Goal: Transaction & Acquisition: Purchase product/service

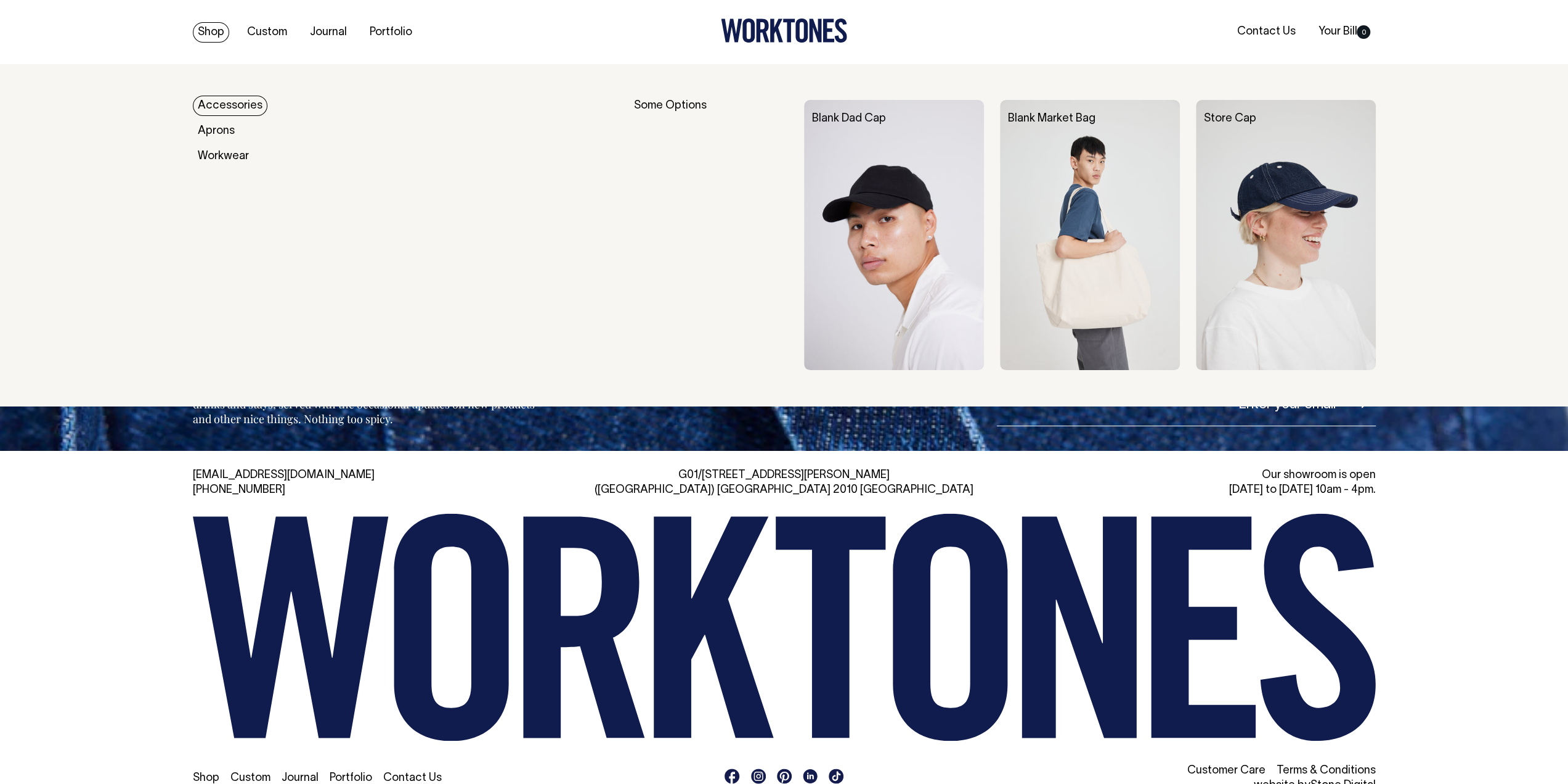
click at [222, 103] on link "Accessories" at bounding box center [230, 106] width 74 height 20
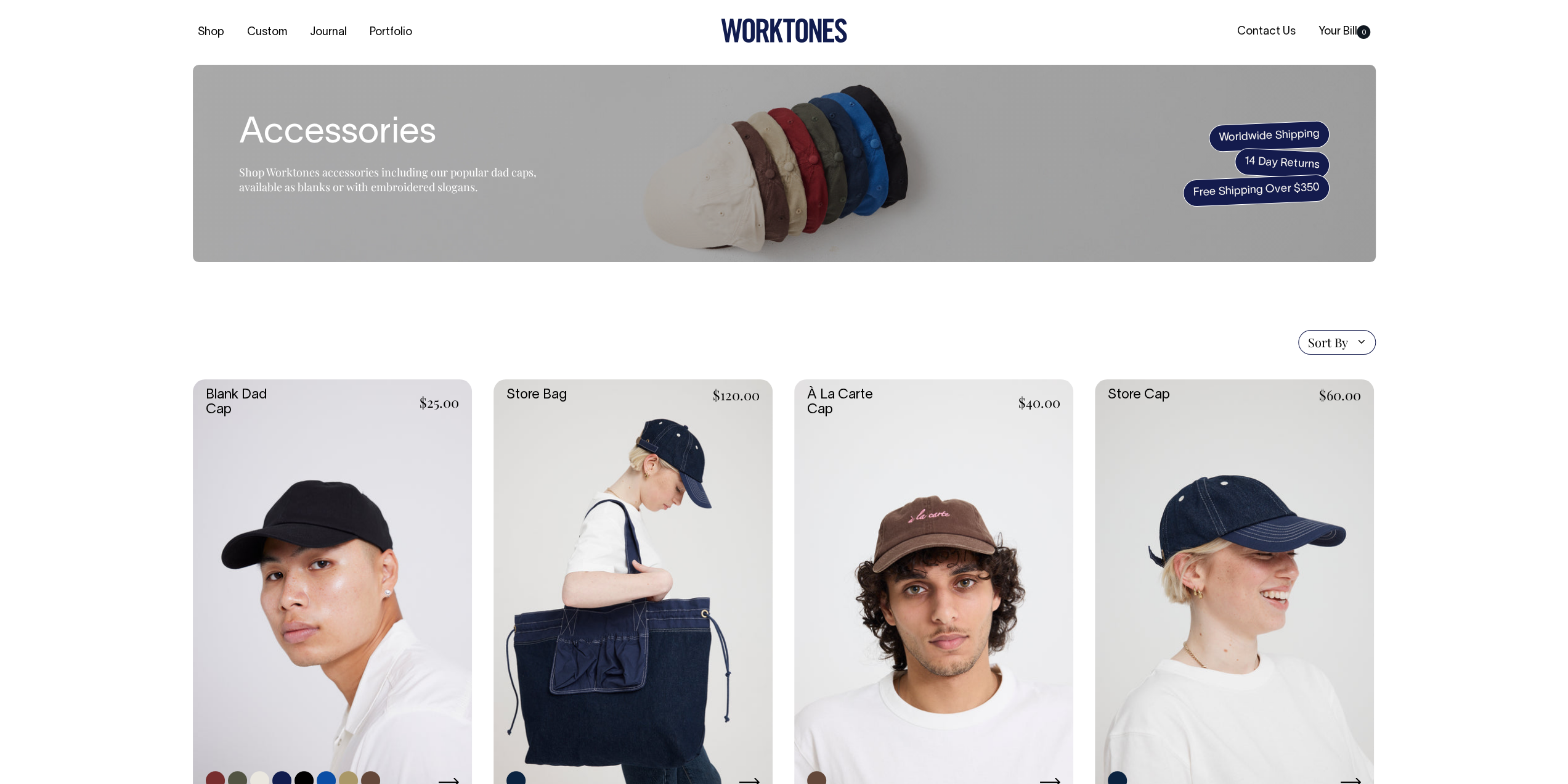
click at [298, 507] on link at bounding box center [332, 589] width 279 height 419
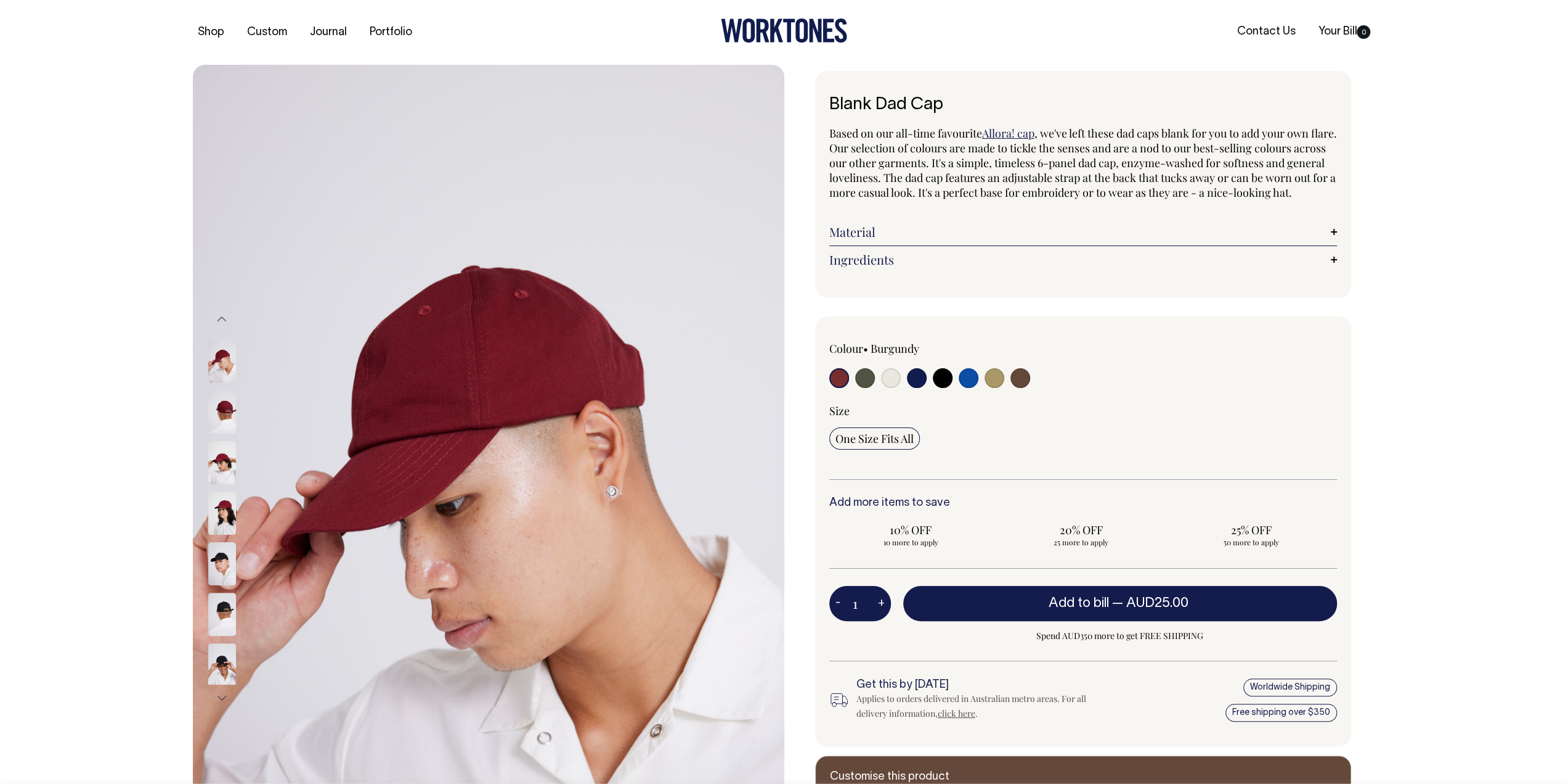
click at [961, 381] on label at bounding box center [969, 380] width 20 height 23
click at [961, 381] on input "radio" at bounding box center [969, 378] width 20 height 20
radio input "true"
select select "Worker Blue"
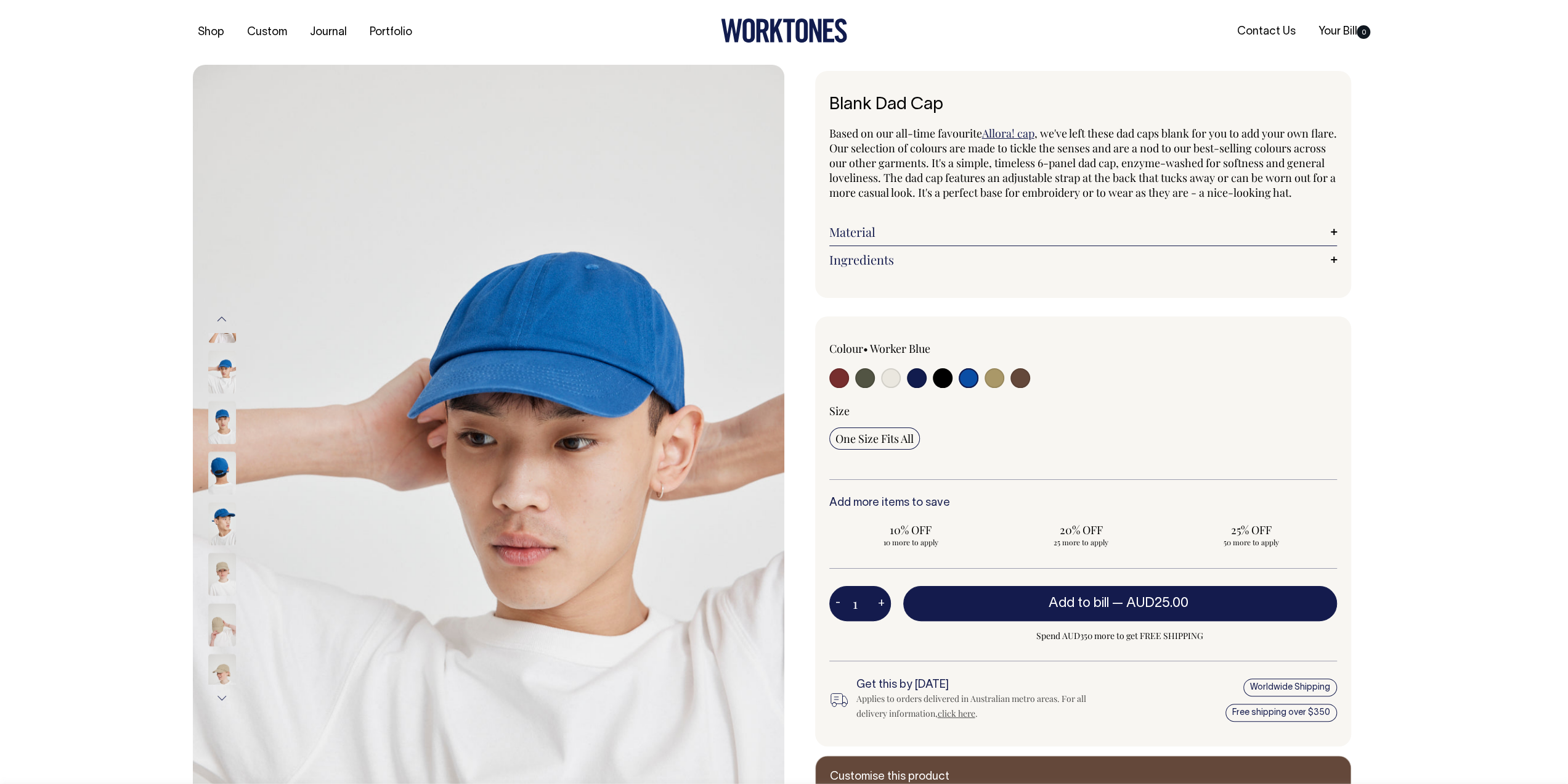
click at [912, 388] on input "radio" at bounding box center [917, 378] width 20 height 20
radio input "true"
select select "Dark Navy"
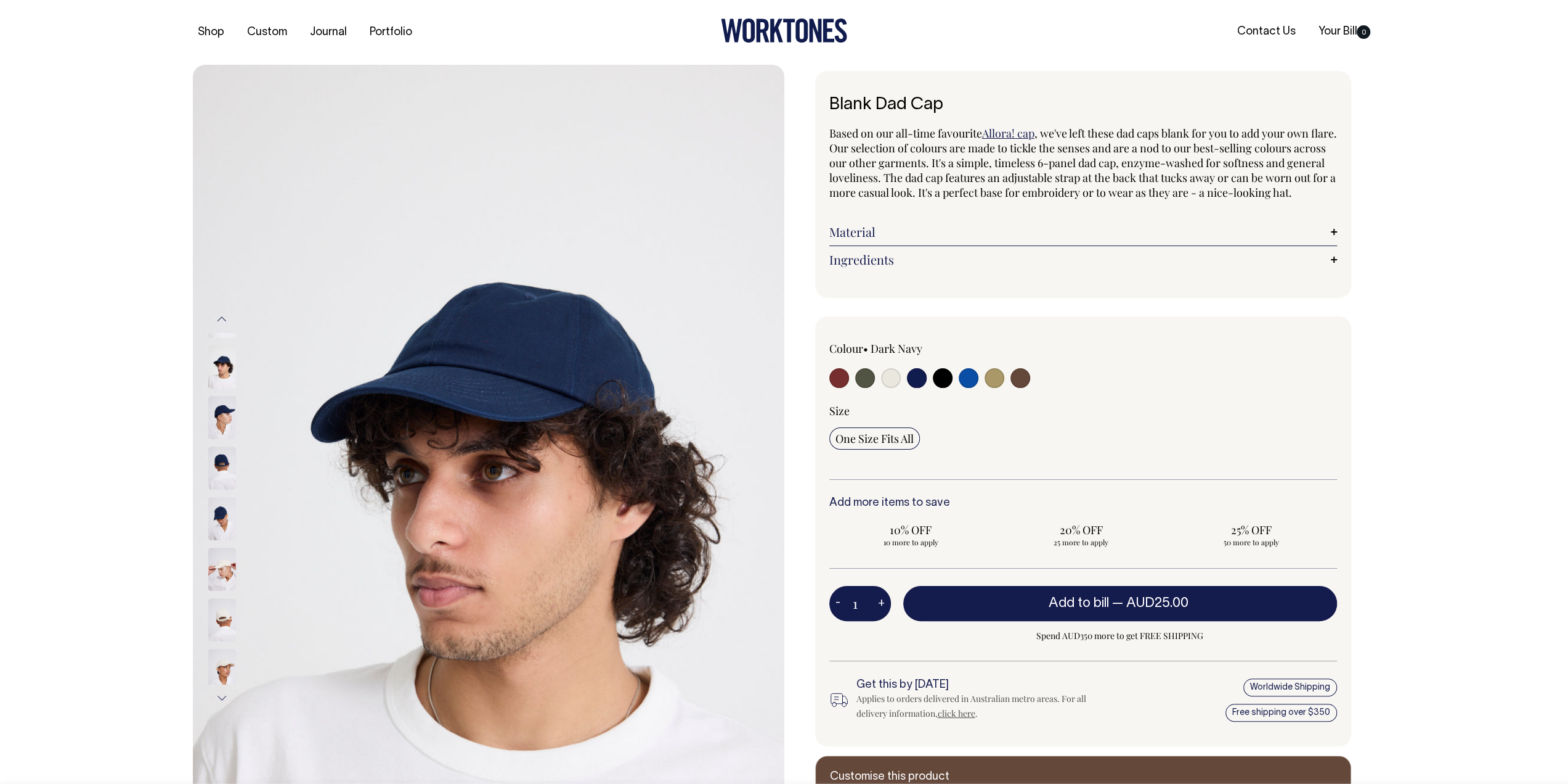
click at [976, 388] on input "radio" at bounding box center [969, 378] width 20 height 20
radio input "true"
select select "Worker Blue"
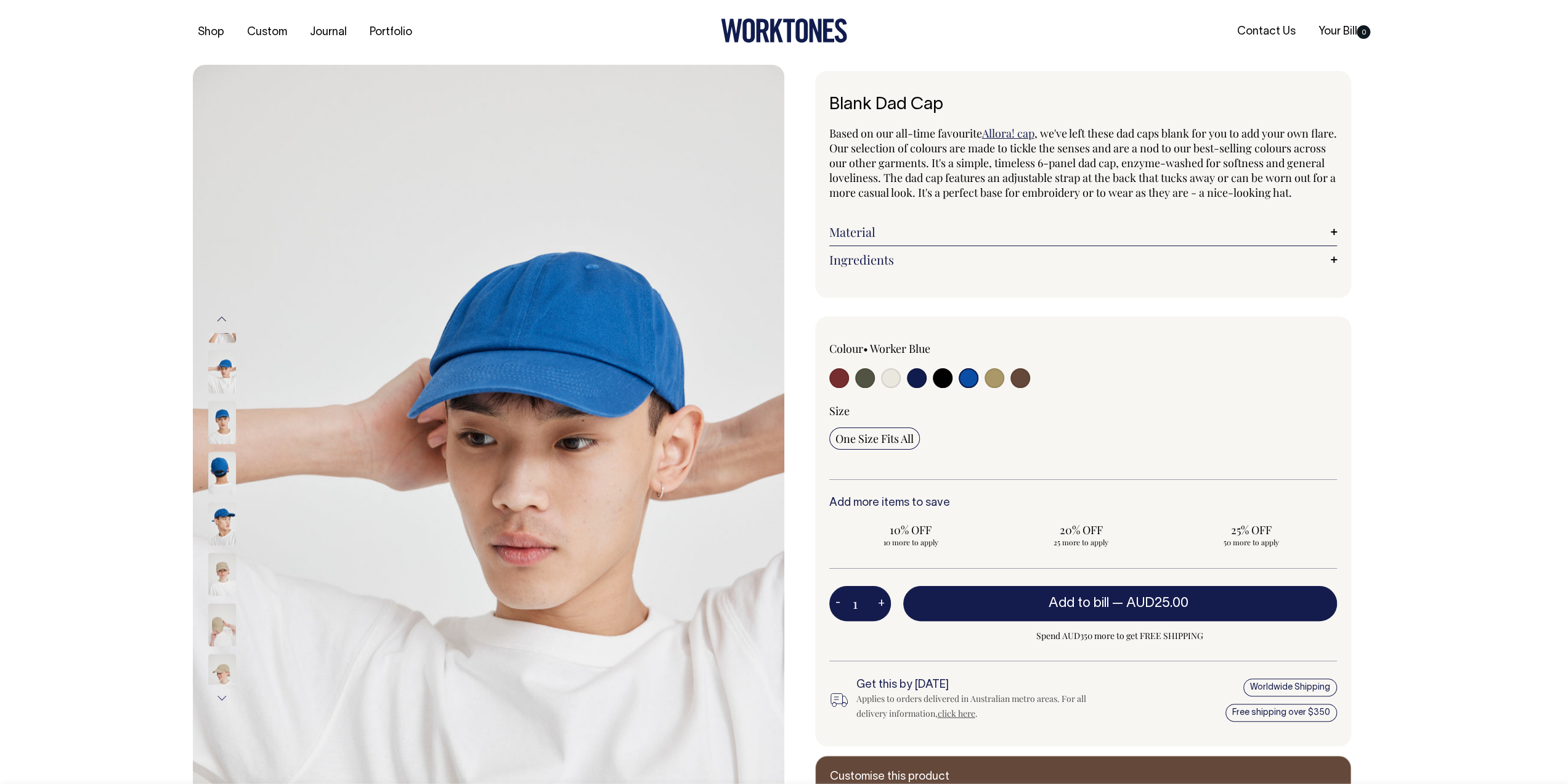
click at [893, 388] on input "radio" at bounding box center [891, 378] width 20 height 20
radio input "true"
select select "Natural"
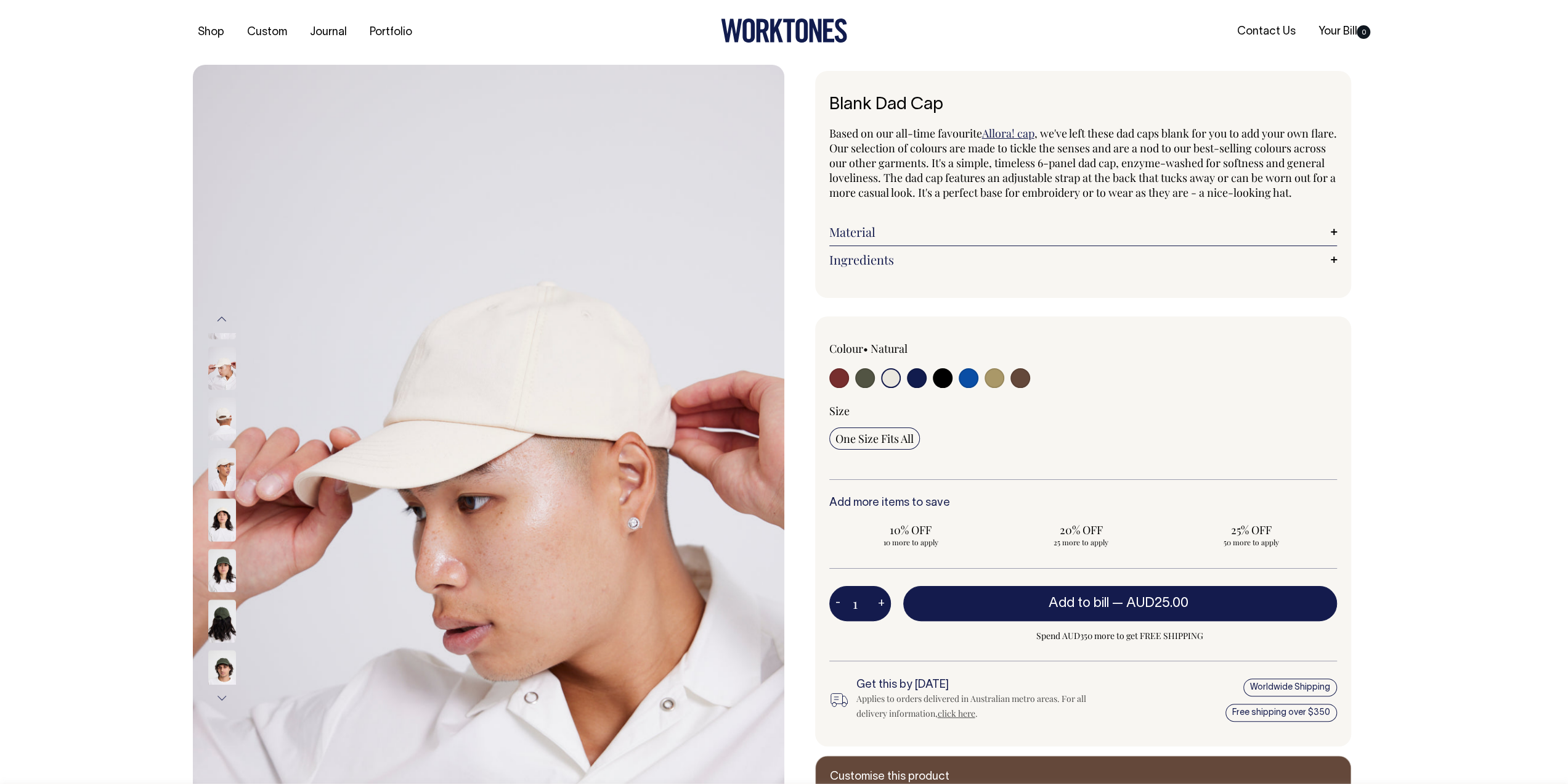
click at [974, 388] on input "radio" at bounding box center [969, 378] width 20 height 20
radio input "true"
select select "Worker Blue"
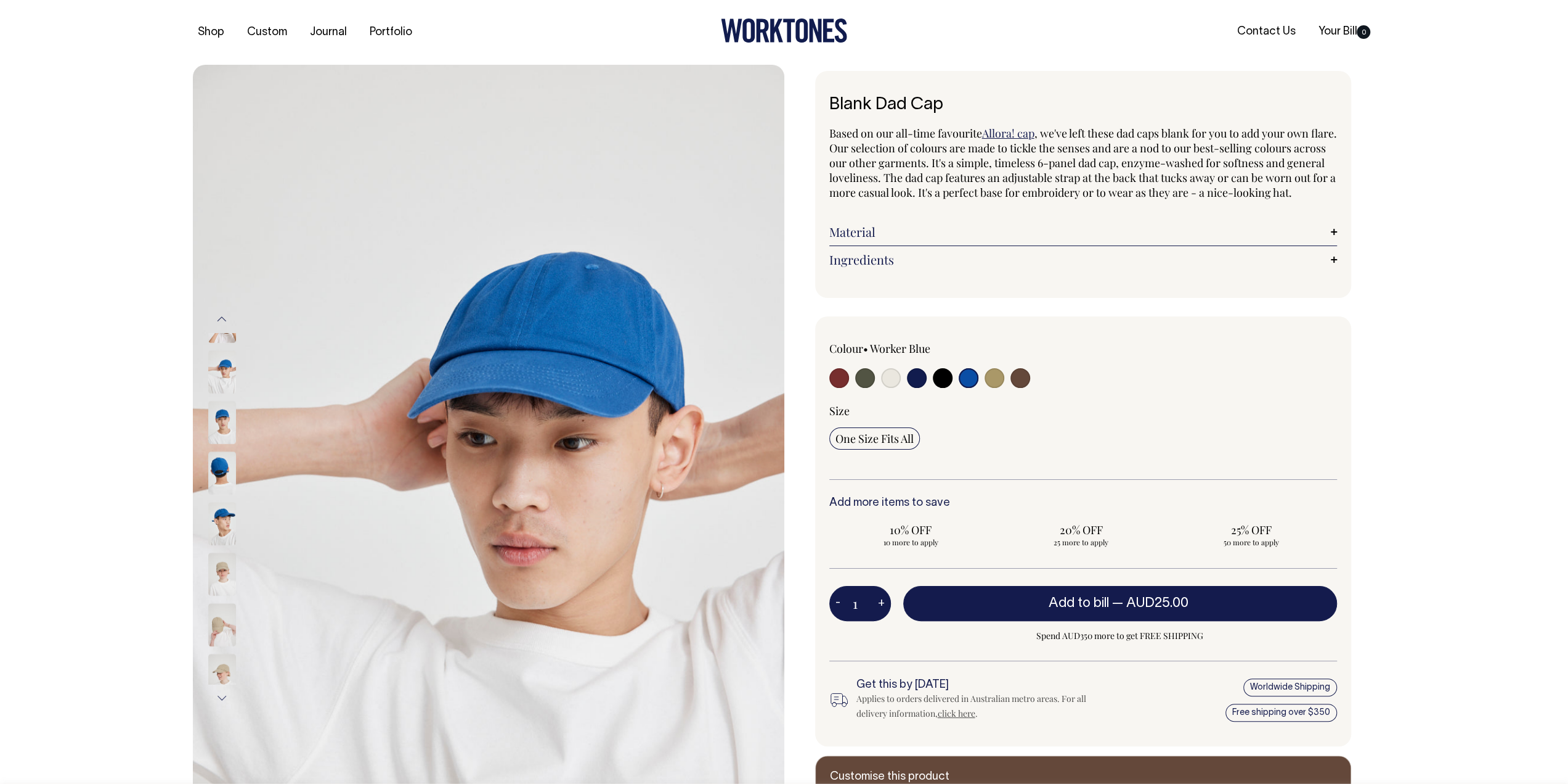
click at [842, 388] on input "radio" at bounding box center [839, 378] width 20 height 20
radio input "true"
select select "Burgundy"
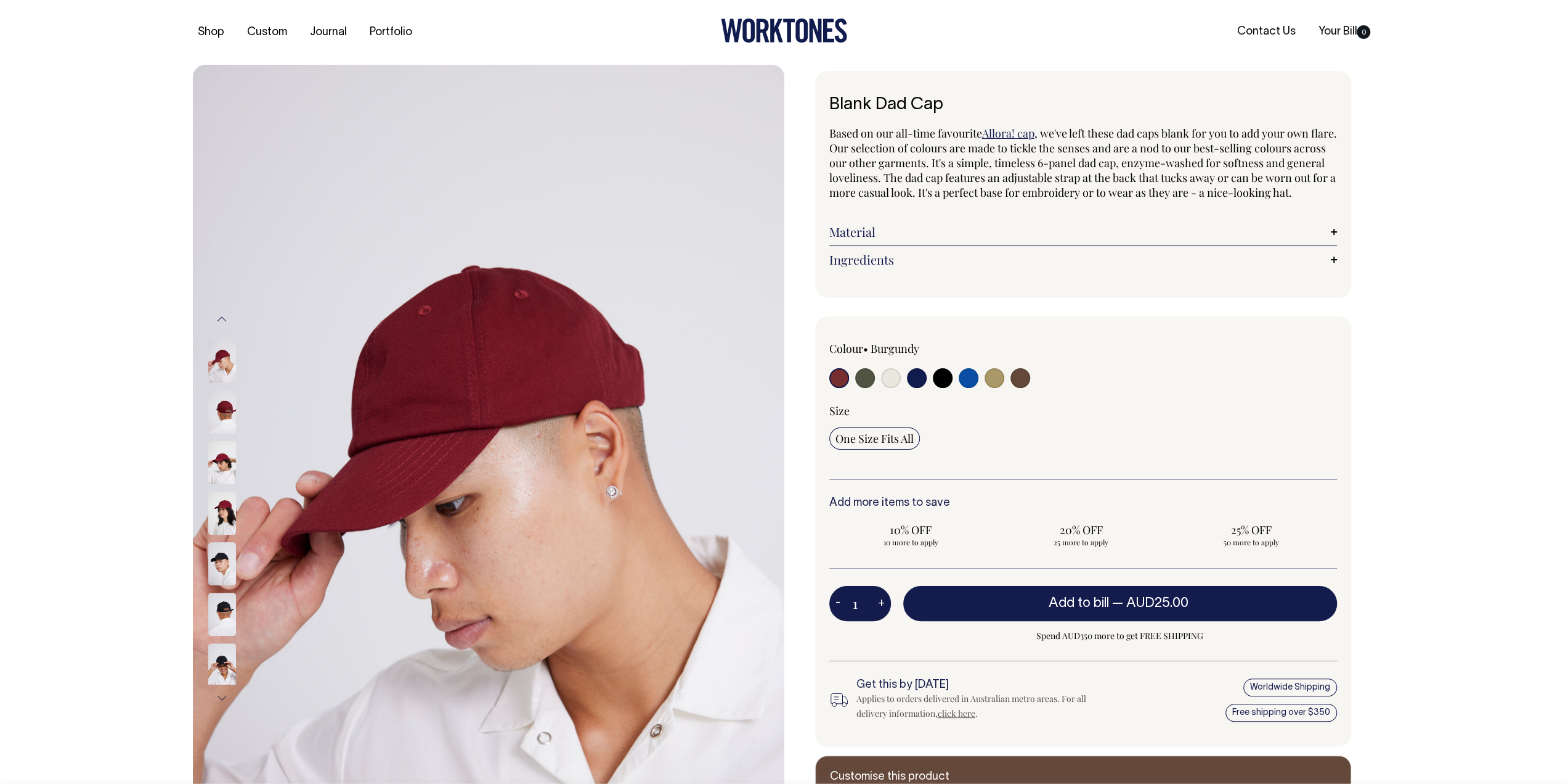
click at [211, 513] on img at bounding box center [222, 513] width 27 height 43
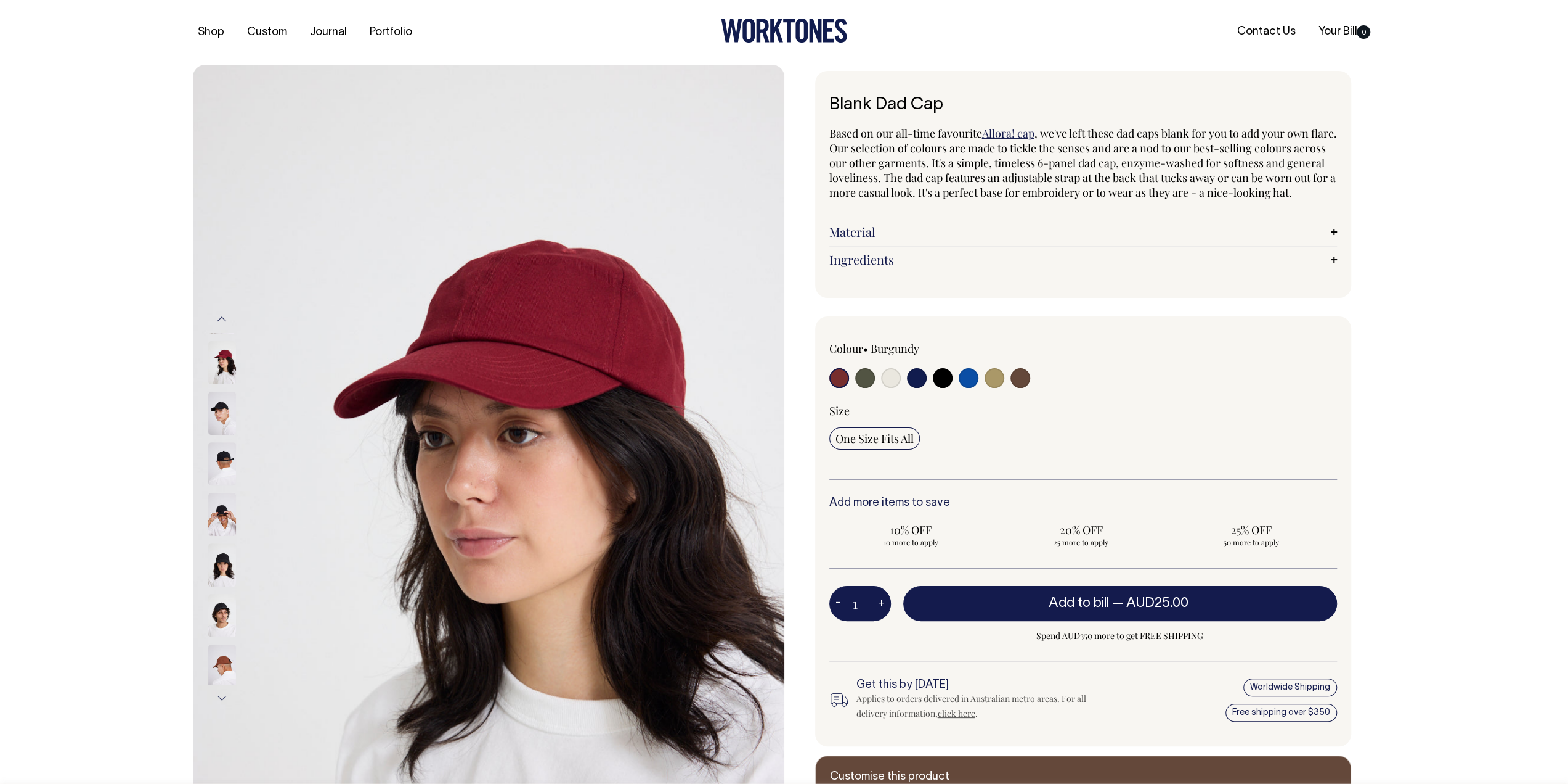
click at [970, 388] on input "radio" at bounding box center [969, 378] width 20 height 20
radio input "true"
select select "Worker Blue"
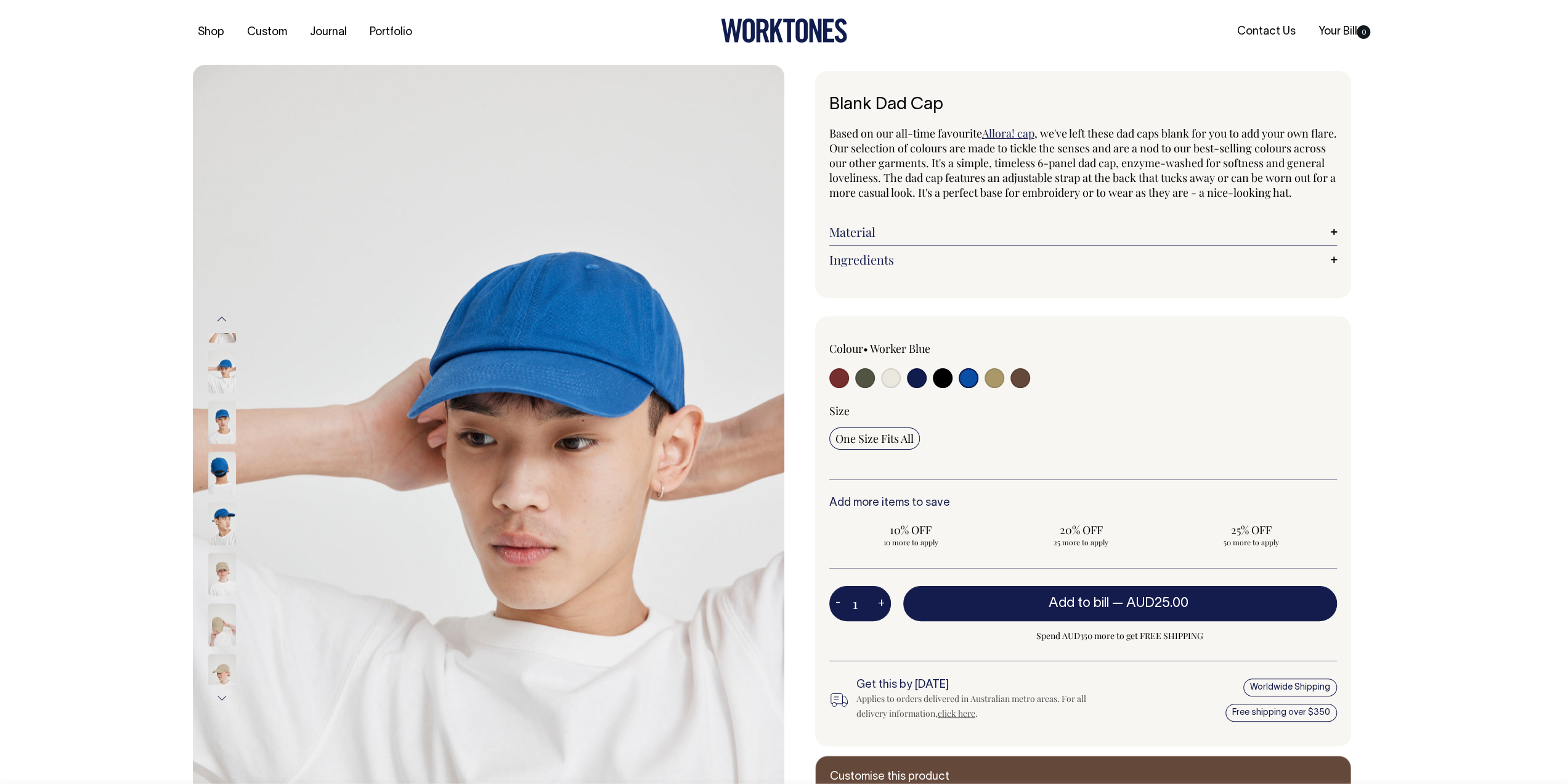
click at [230, 516] on img at bounding box center [222, 523] width 27 height 43
click at [221, 416] on img at bounding box center [222, 422] width 27 height 43
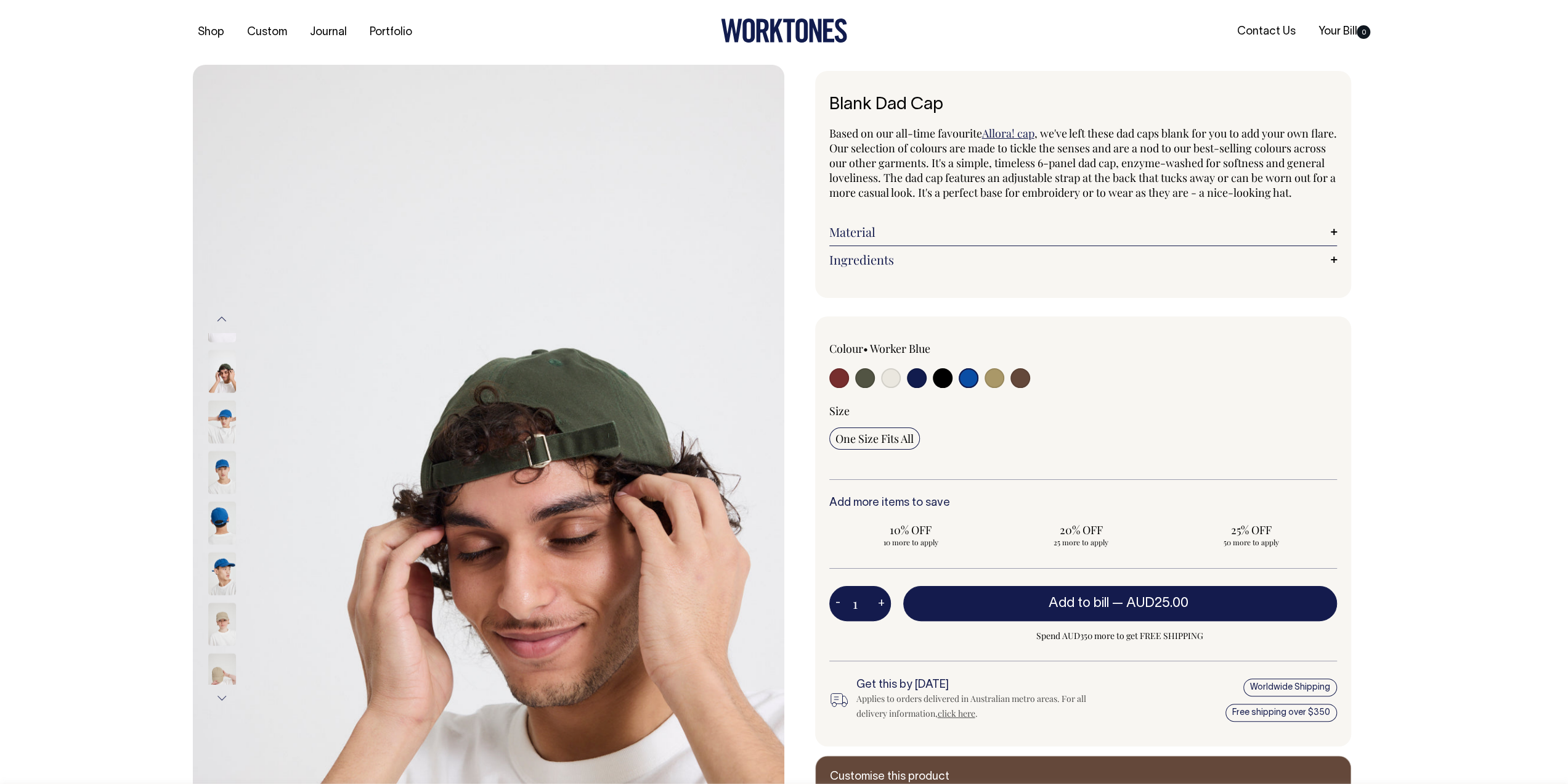
click at [215, 451] on img at bounding box center [222, 472] width 27 height 43
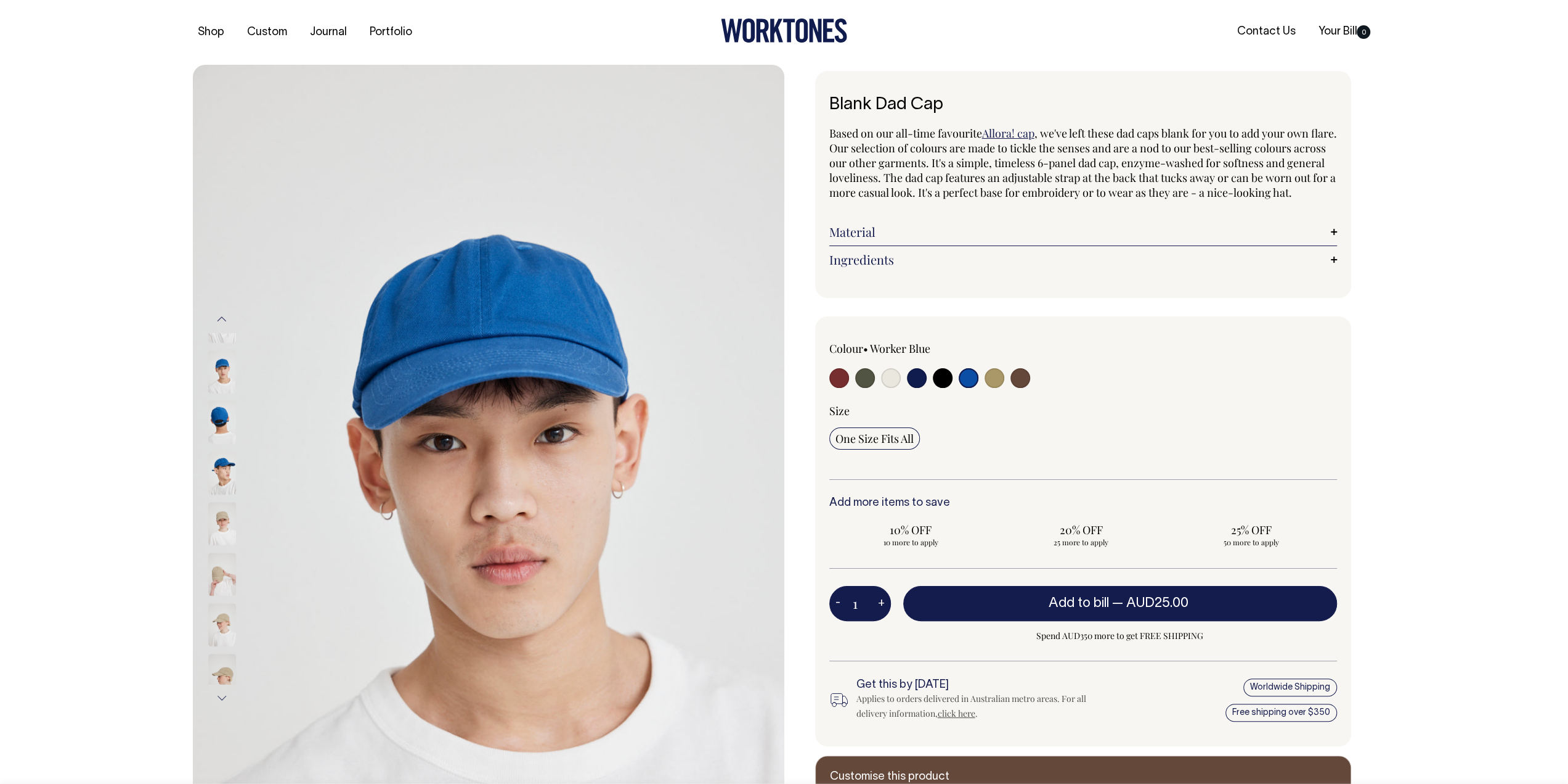
click at [214, 343] on img at bounding box center [222, 321] width 27 height 43
click at [858, 384] on input "radio" at bounding box center [865, 378] width 20 height 20
radio input "true"
select select "Olive"
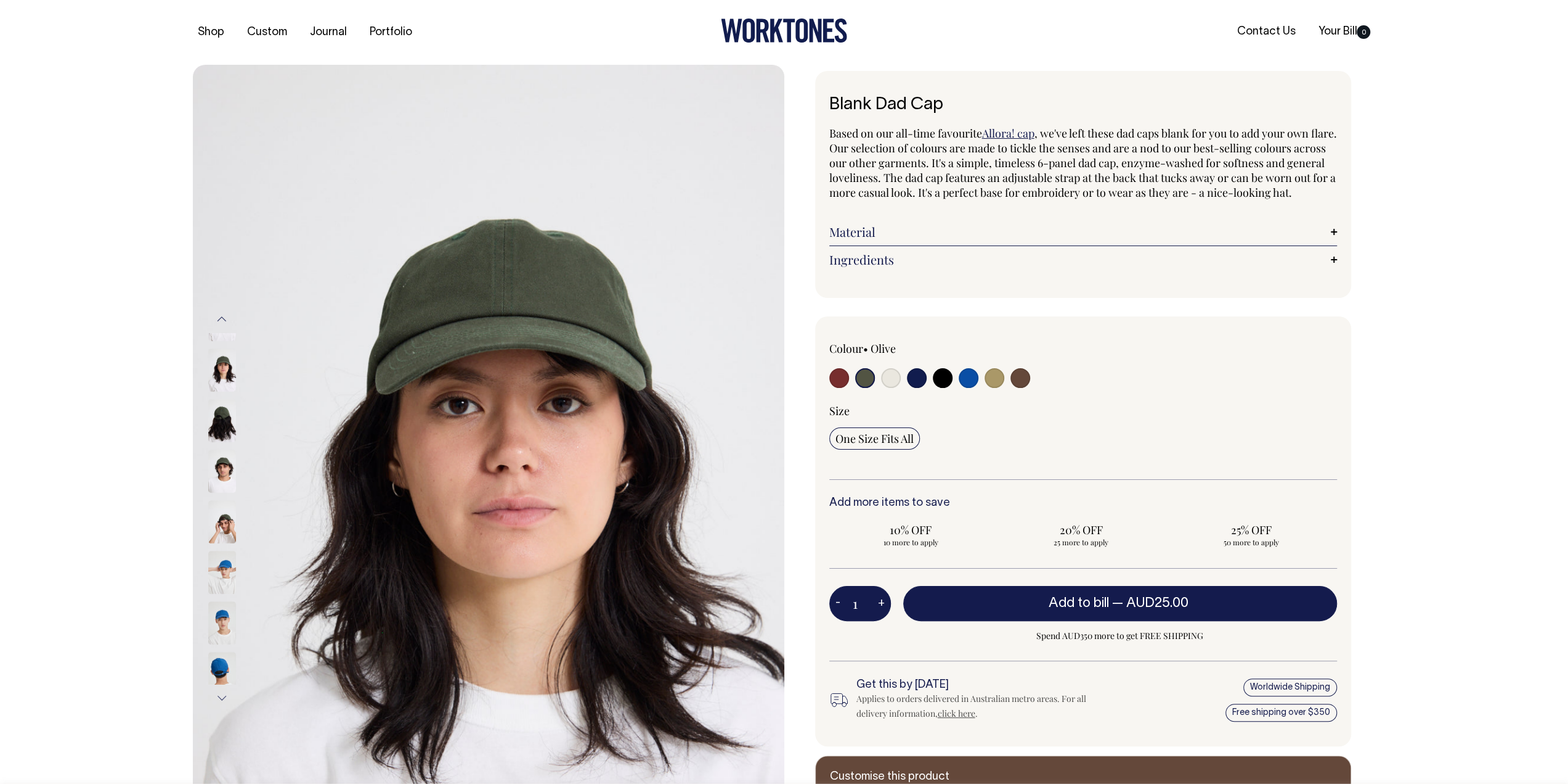
click at [941, 386] on input "radio" at bounding box center [943, 378] width 20 height 20
radio input "true"
select select "Black"
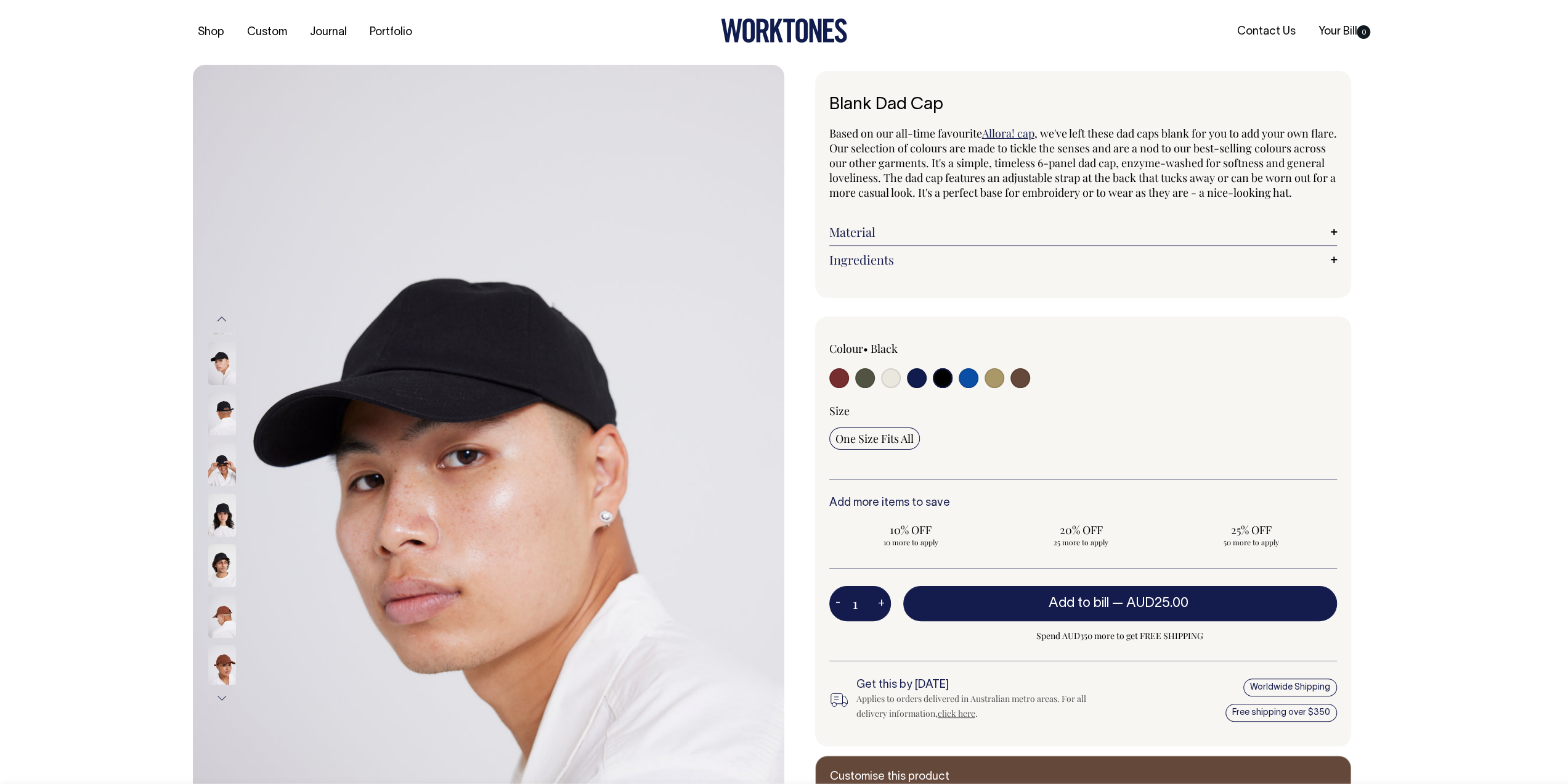
click at [979, 386] on div at bounding box center [931, 380] width 203 height 23
click at [1000, 388] on input "radio" at bounding box center [995, 378] width 20 height 20
radio input "true"
select select "Washed Khaki"
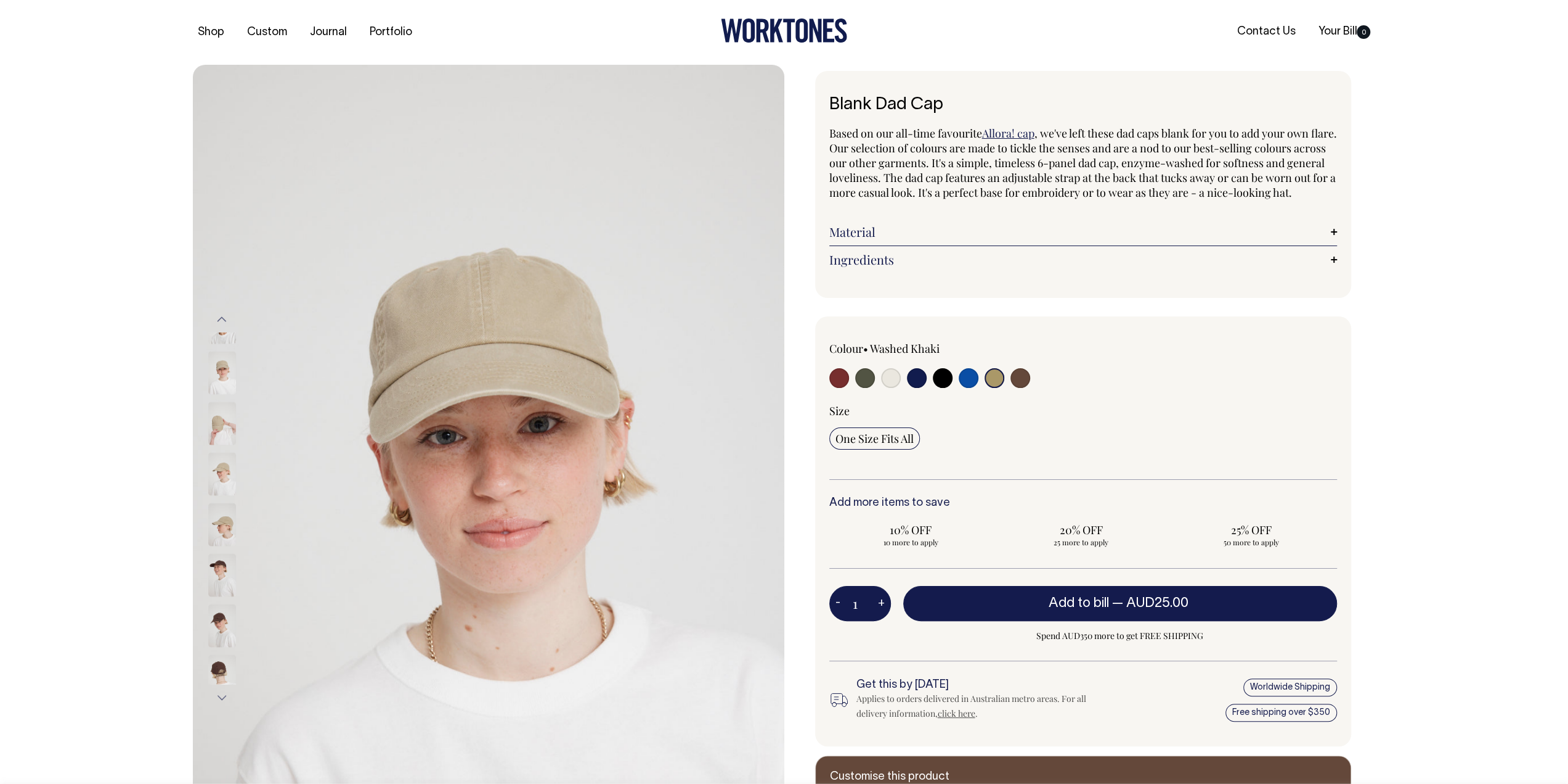
click at [1014, 388] on input "radio" at bounding box center [1020, 378] width 20 height 20
radio input "true"
select select "Espresso"
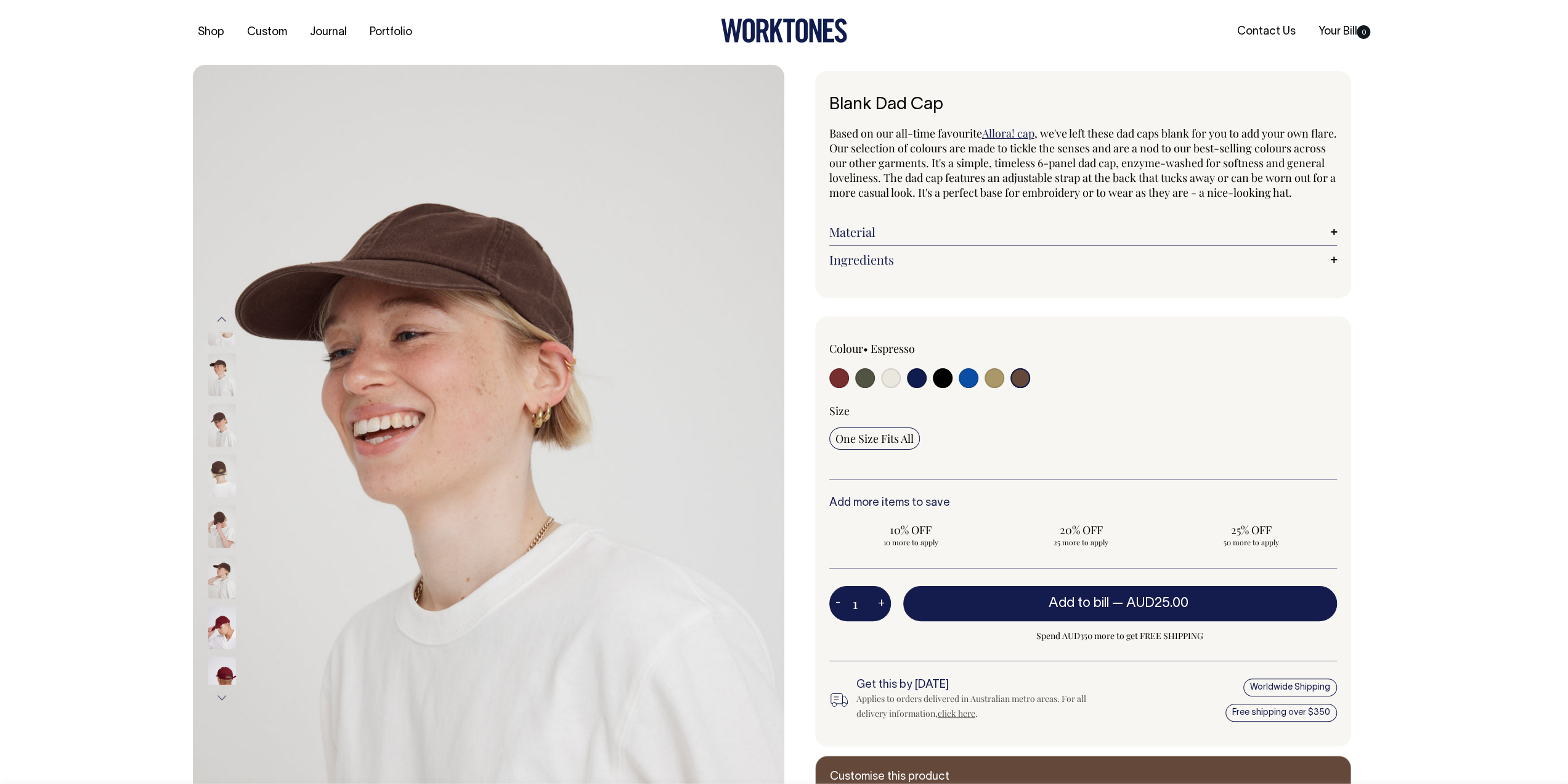
click at [862, 388] on input "radio" at bounding box center [865, 378] width 20 height 20
radio input "true"
select select "Olive"
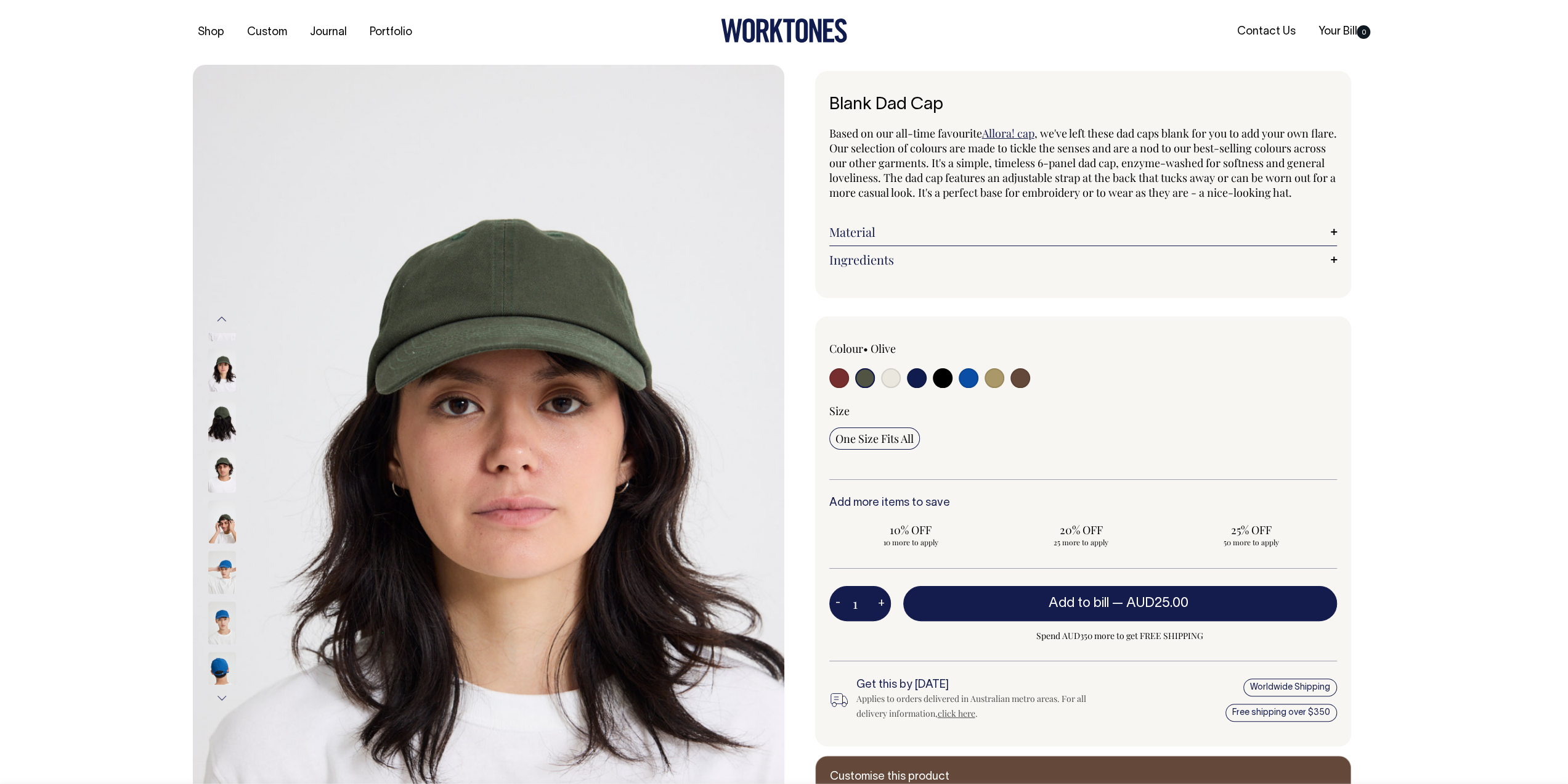
click at [921, 388] on input "radio" at bounding box center [917, 378] width 20 height 20
radio input "true"
select select "Dark Navy"
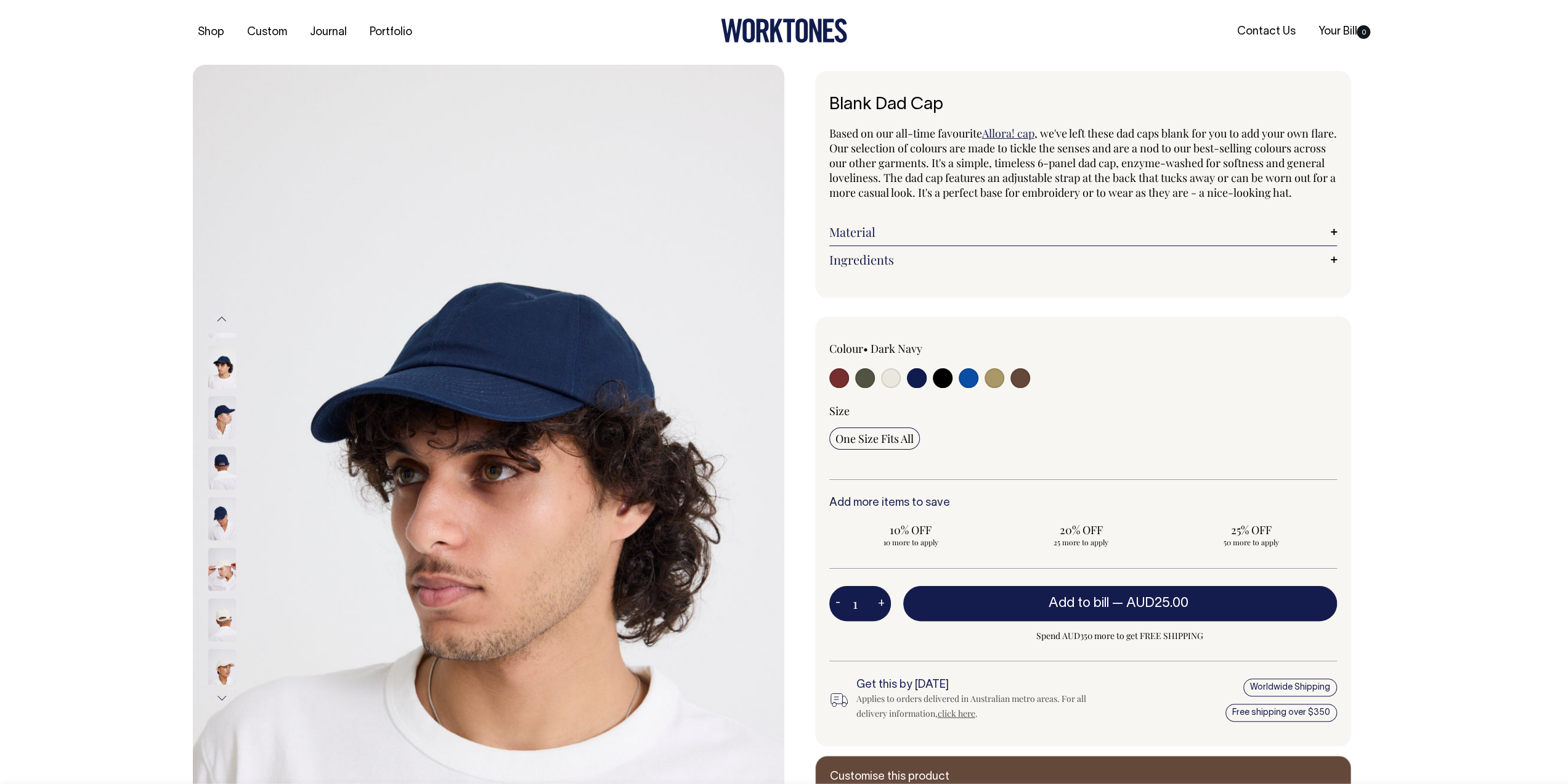
click at [864, 391] on label at bounding box center [865, 380] width 20 height 23
click at [864, 388] on input "radio" at bounding box center [865, 378] width 20 height 20
radio input "true"
select select "Olive"
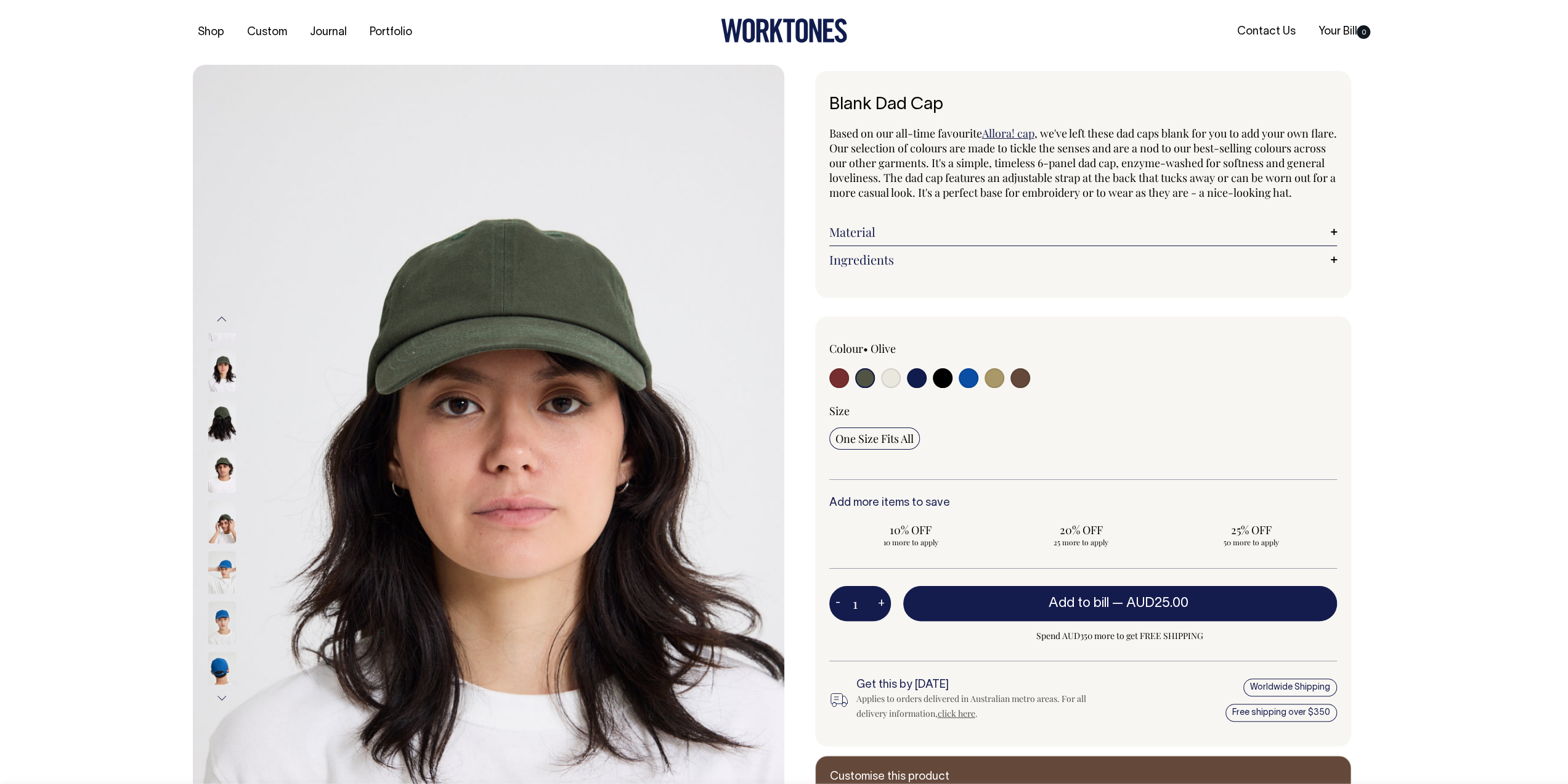
click at [895, 388] on input "radio" at bounding box center [891, 378] width 20 height 20
radio input "true"
select select "Natural"
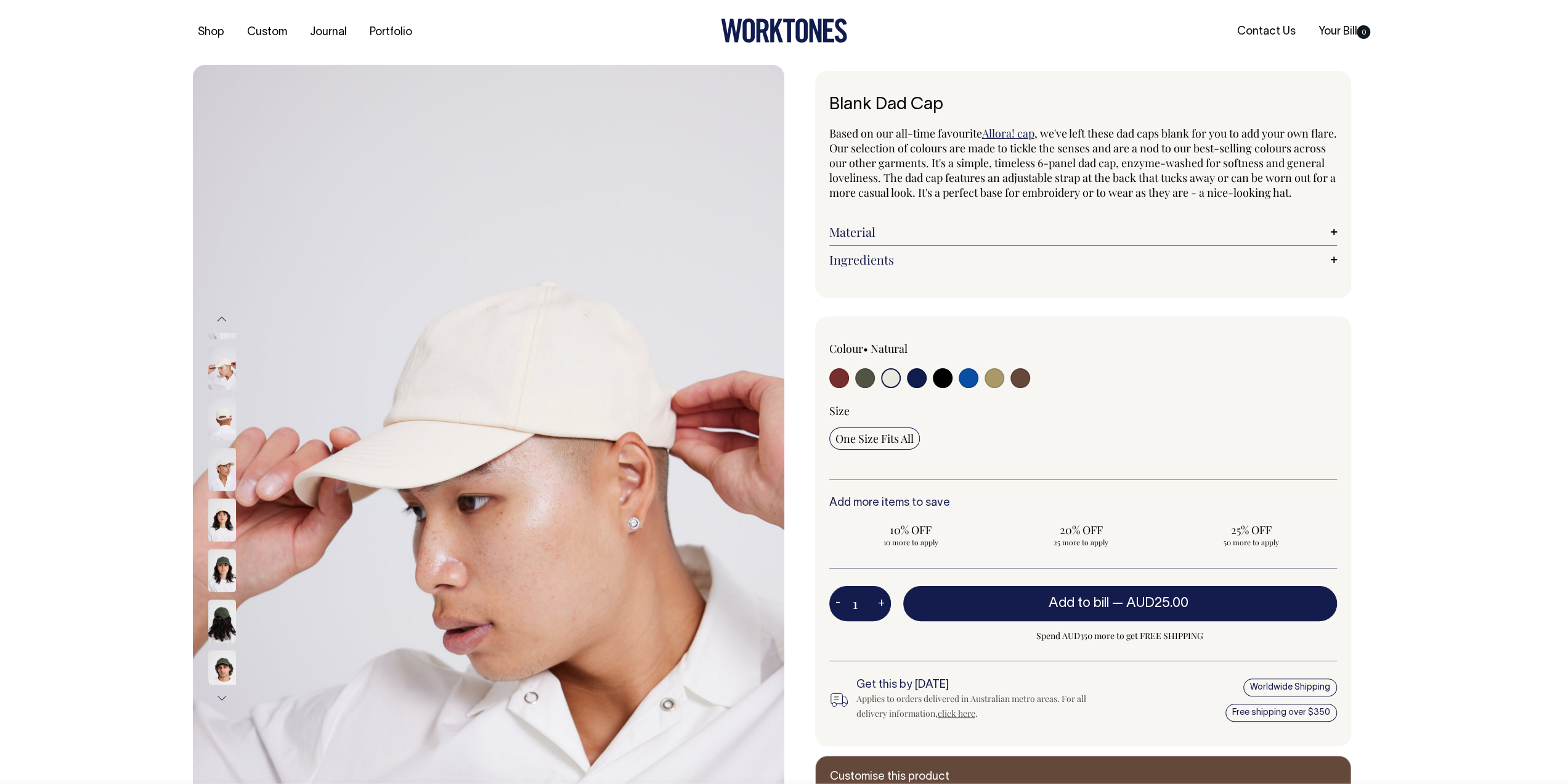
click at [866, 388] on input "radio" at bounding box center [865, 378] width 20 height 20
radio input "true"
select select "Olive"
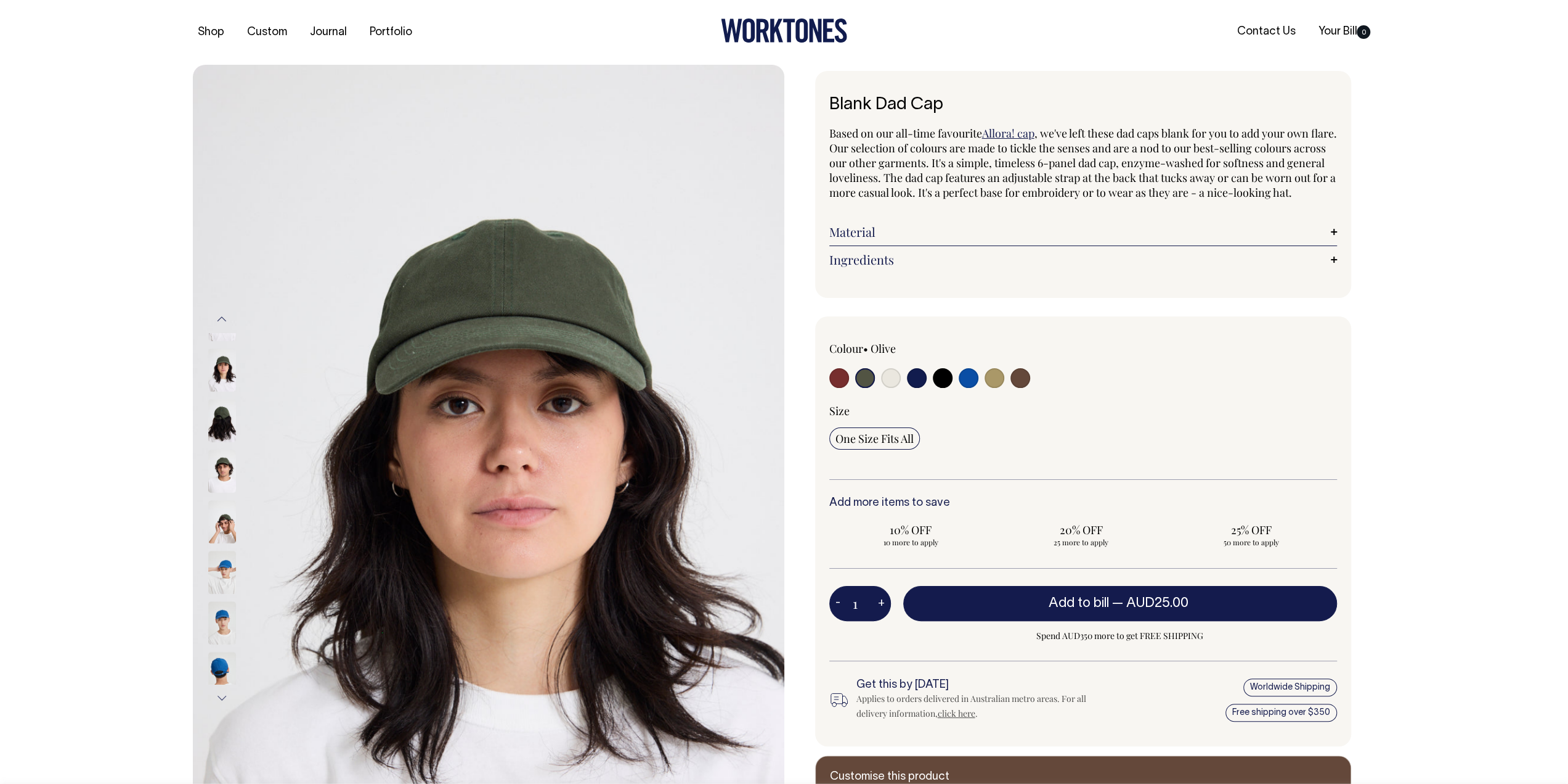
click at [922, 388] on input "radio" at bounding box center [917, 378] width 20 height 20
radio input "true"
select select "Dark Navy"
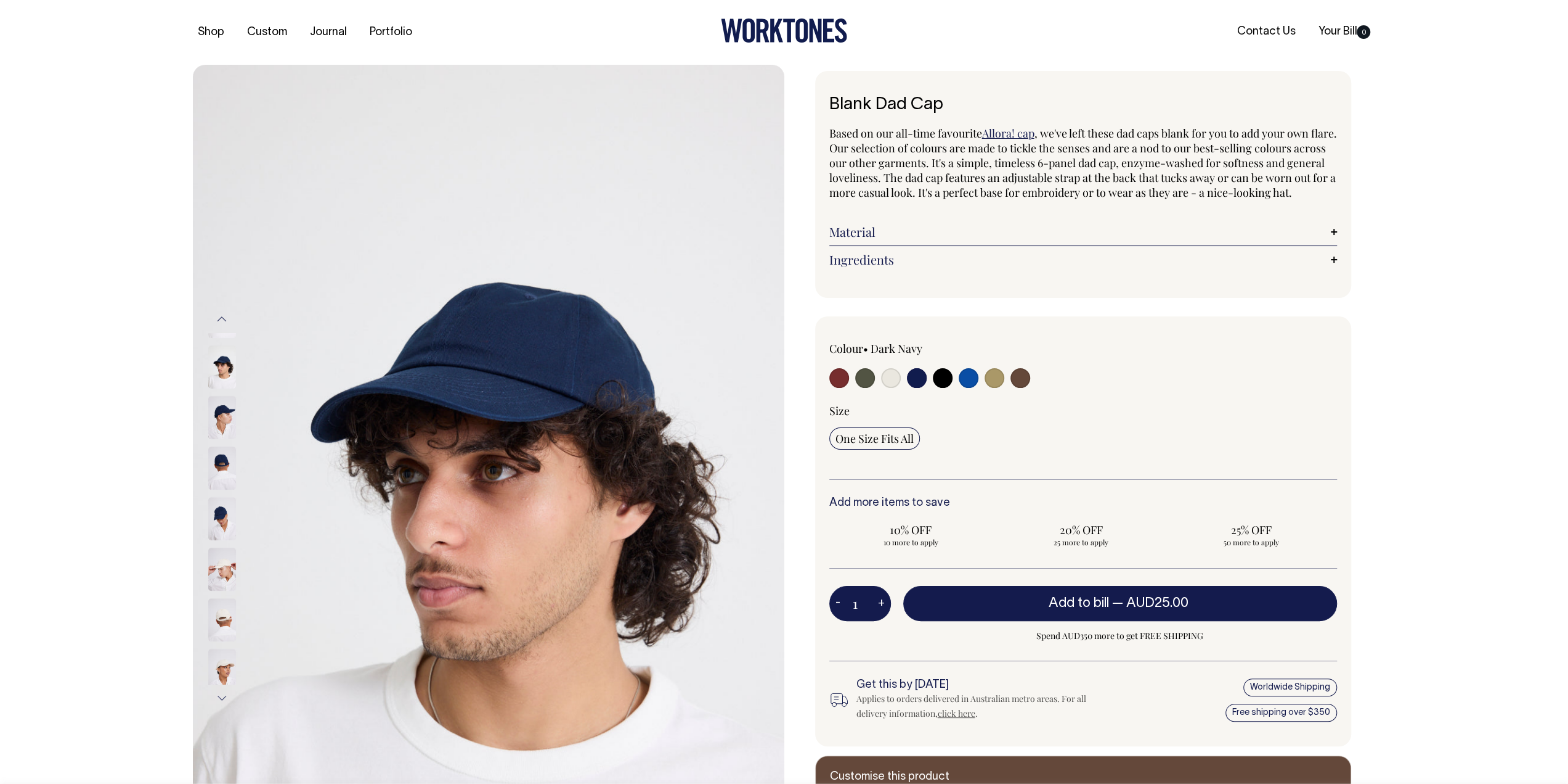
click at [994, 388] on input "radio" at bounding box center [995, 378] width 20 height 20
radio input "true"
select select "Washed Khaki"
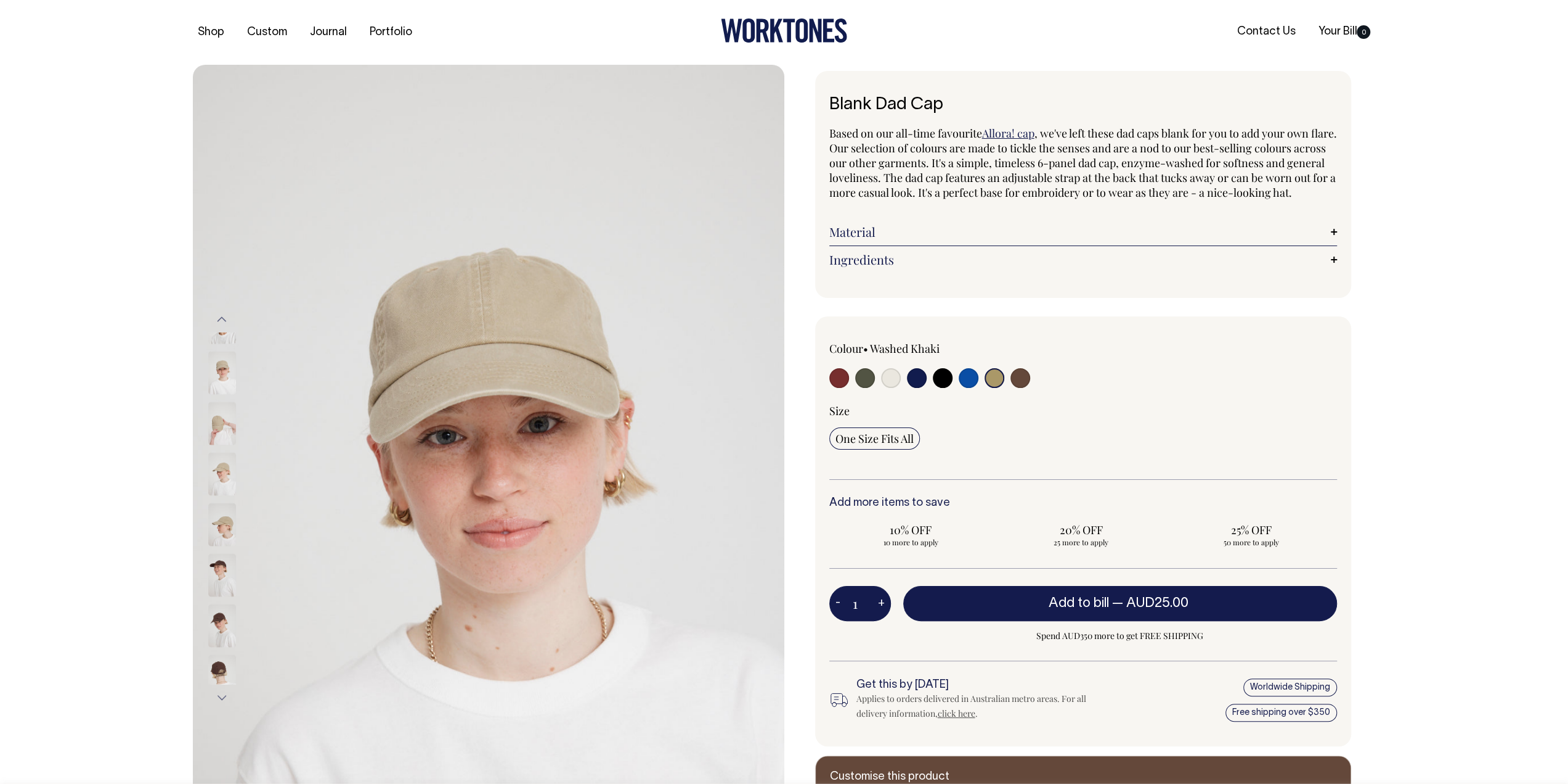
click at [1004, 391] on div at bounding box center [931, 380] width 203 height 23
click at [1010, 388] on input "radio" at bounding box center [1020, 378] width 20 height 20
radio input "true"
select select "Espresso"
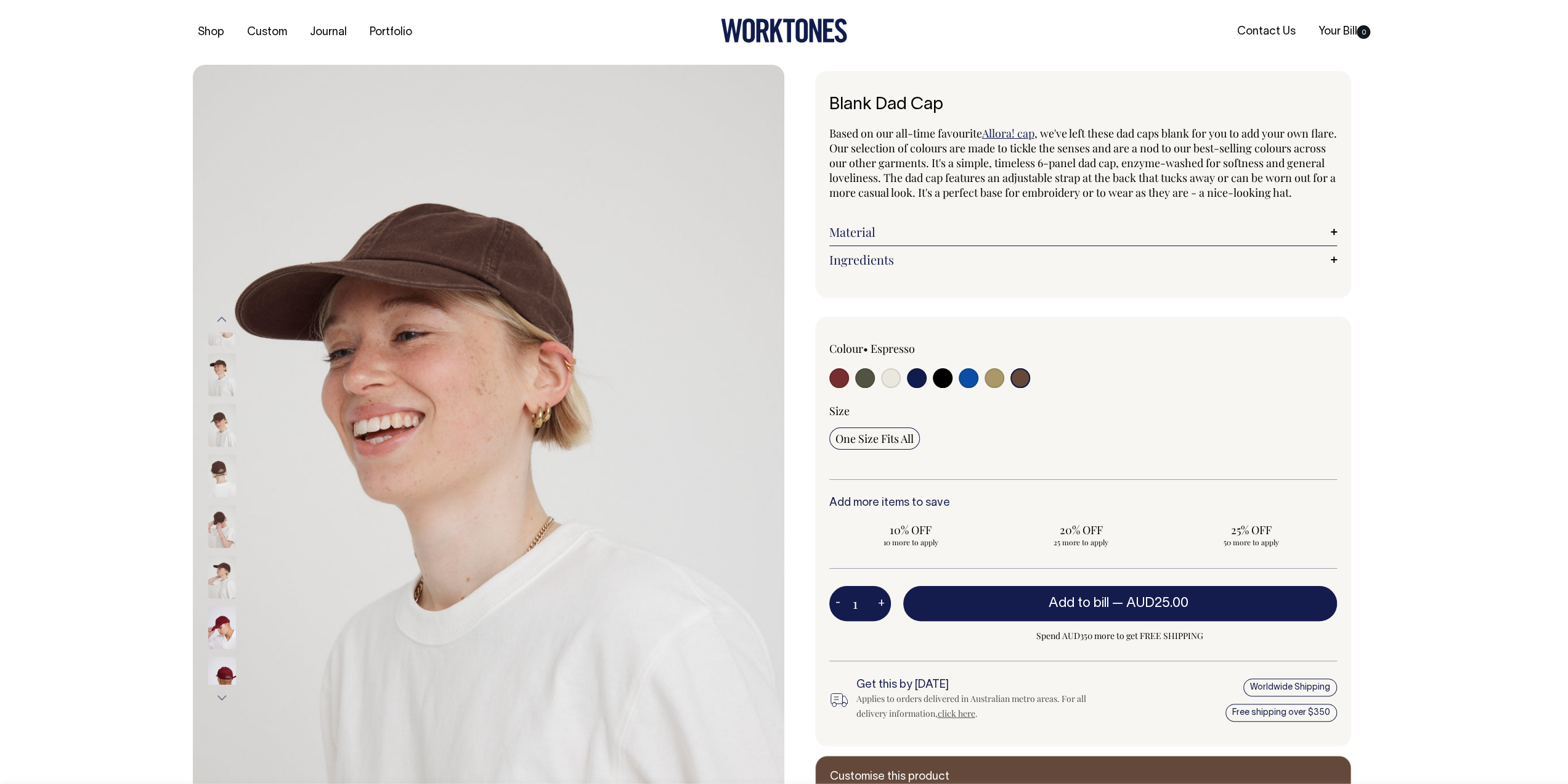
click at [917, 388] on input "radio" at bounding box center [917, 378] width 20 height 20
radio input "true"
select select "Dark Navy"
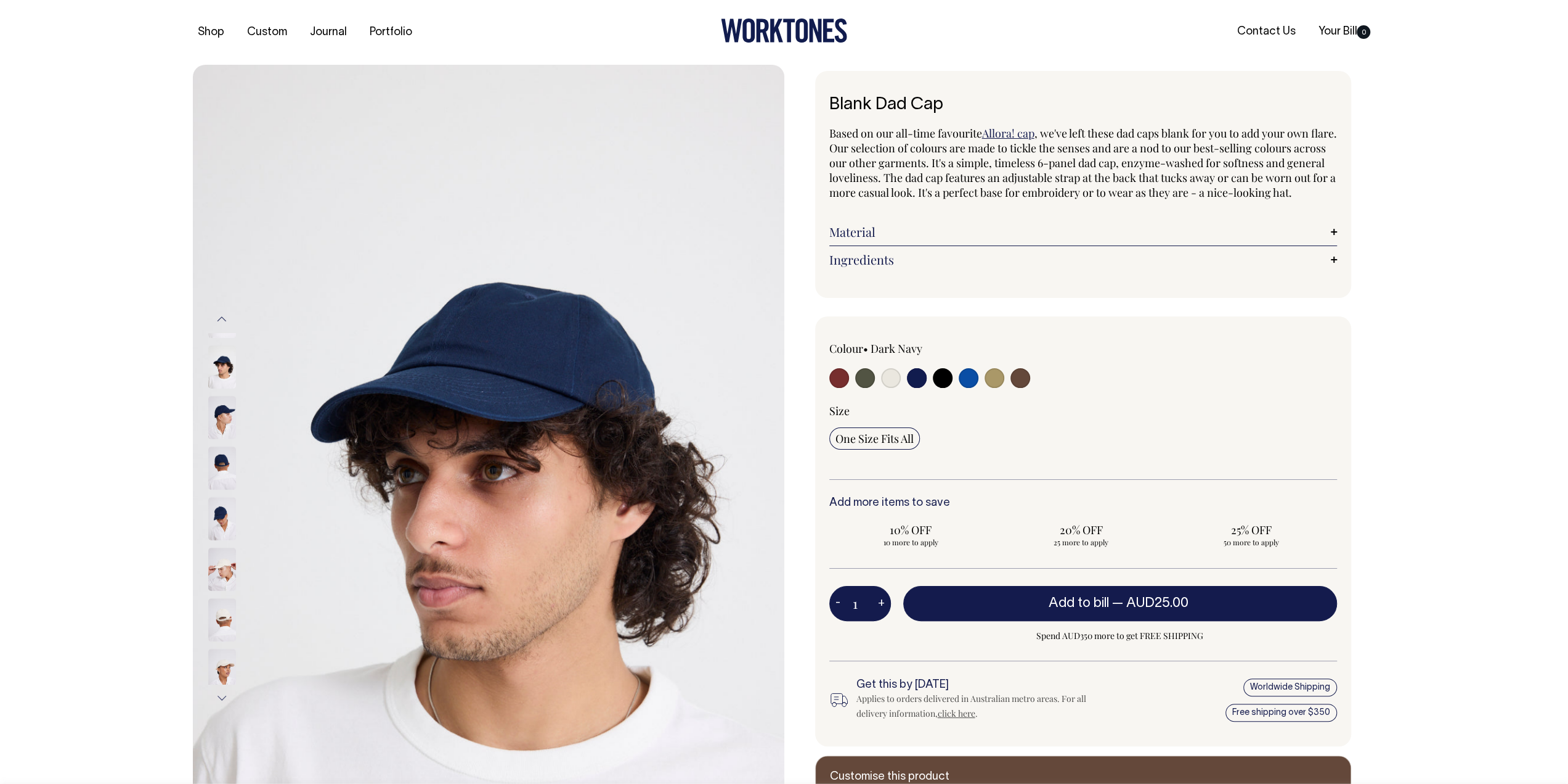
click at [833, 388] on input "radio" at bounding box center [839, 378] width 20 height 20
radio input "true"
select select "Burgundy"
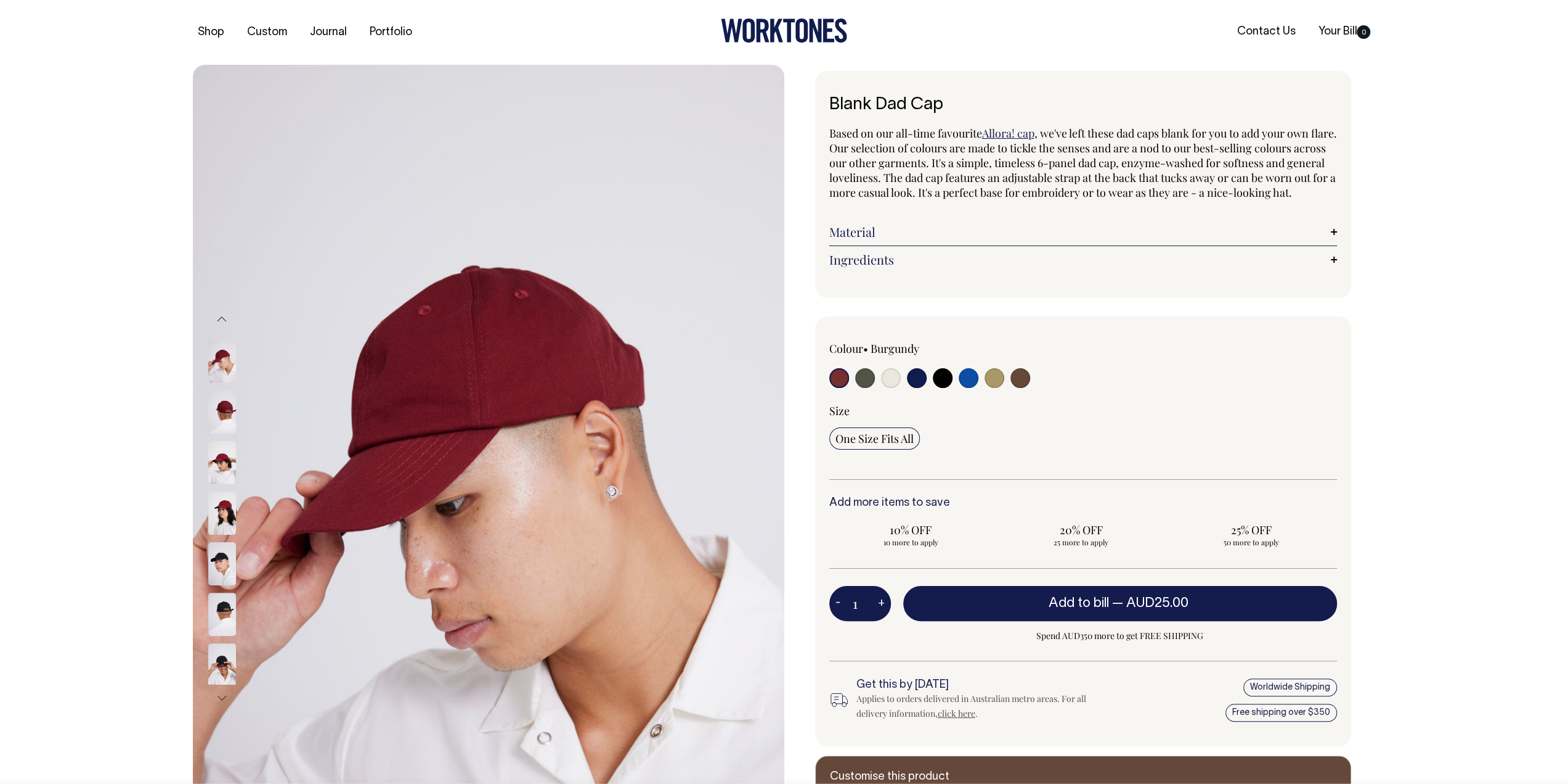
click at [944, 388] on input "radio" at bounding box center [943, 378] width 20 height 20
radio input "true"
select select "Black"
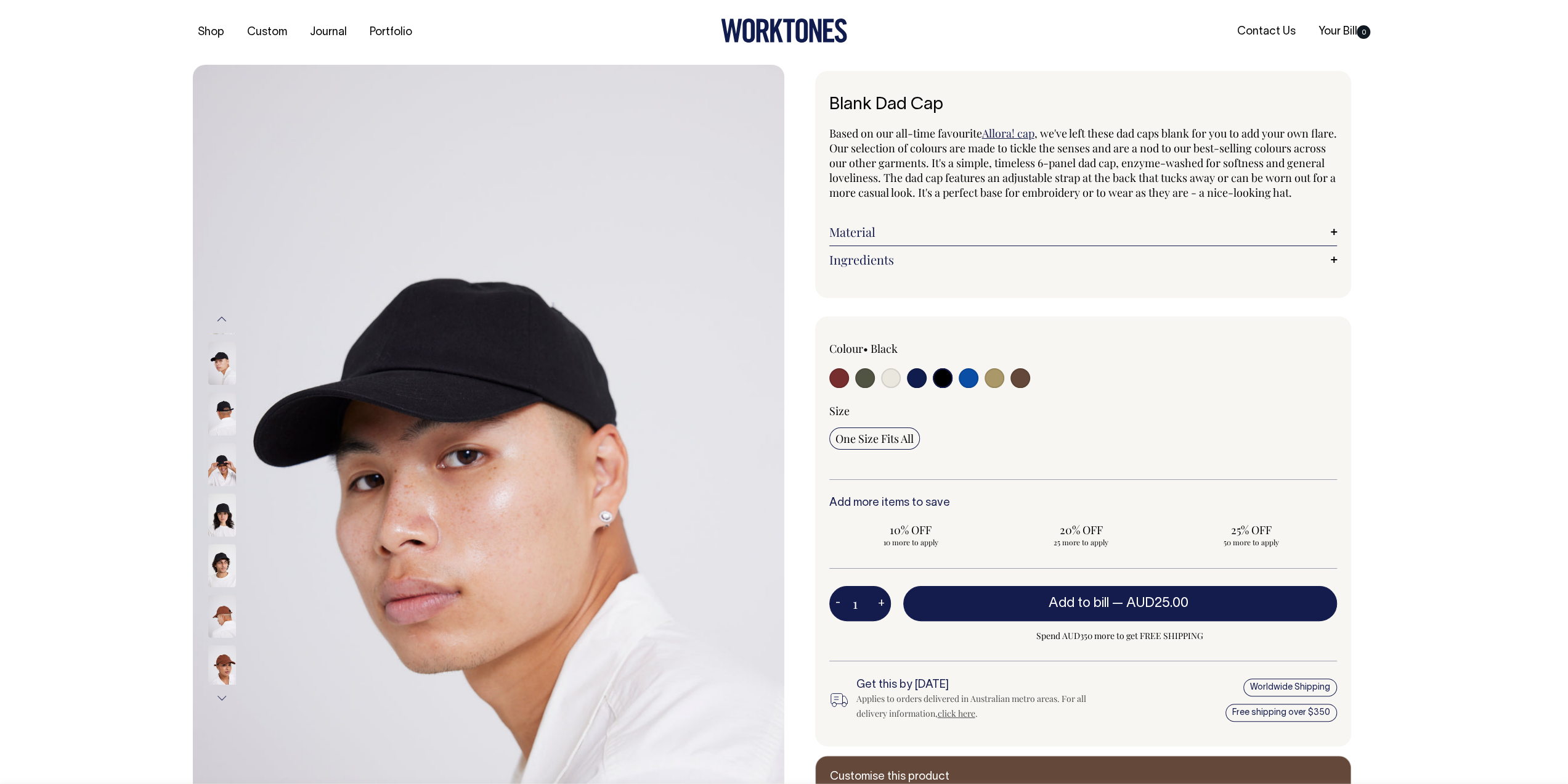
click at [911, 388] on input "radio" at bounding box center [917, 378] width 20 height 20
radio input "true"
select select "Dark Navy"
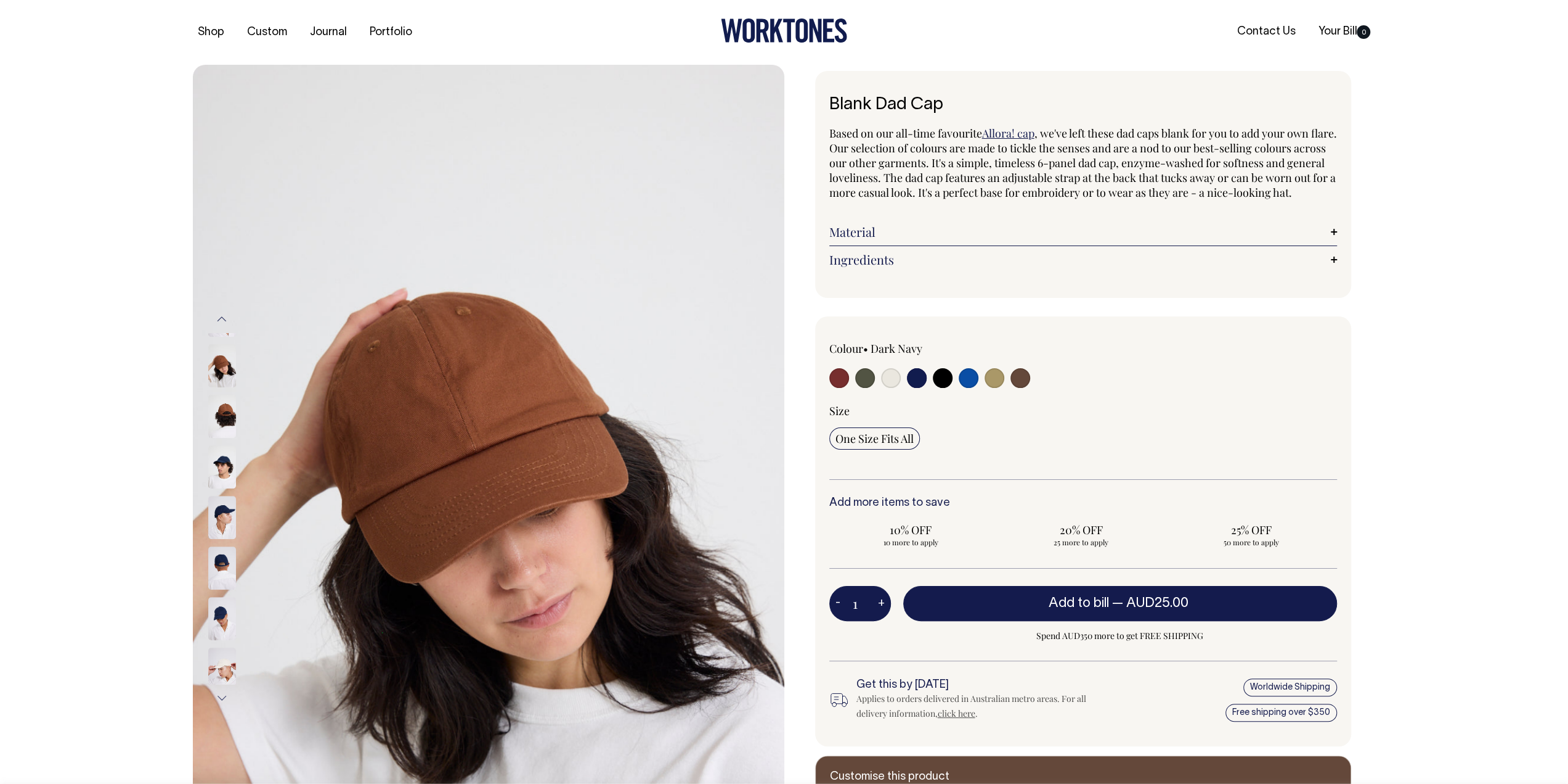
click at [1006, 391] on div at bounding box center [931, 380] width 203 height 23
click at [998, 388] on input "radio" at bounding box center [995, 378] width 20 height 20
radio input "true"
select select "Washed Khaki"
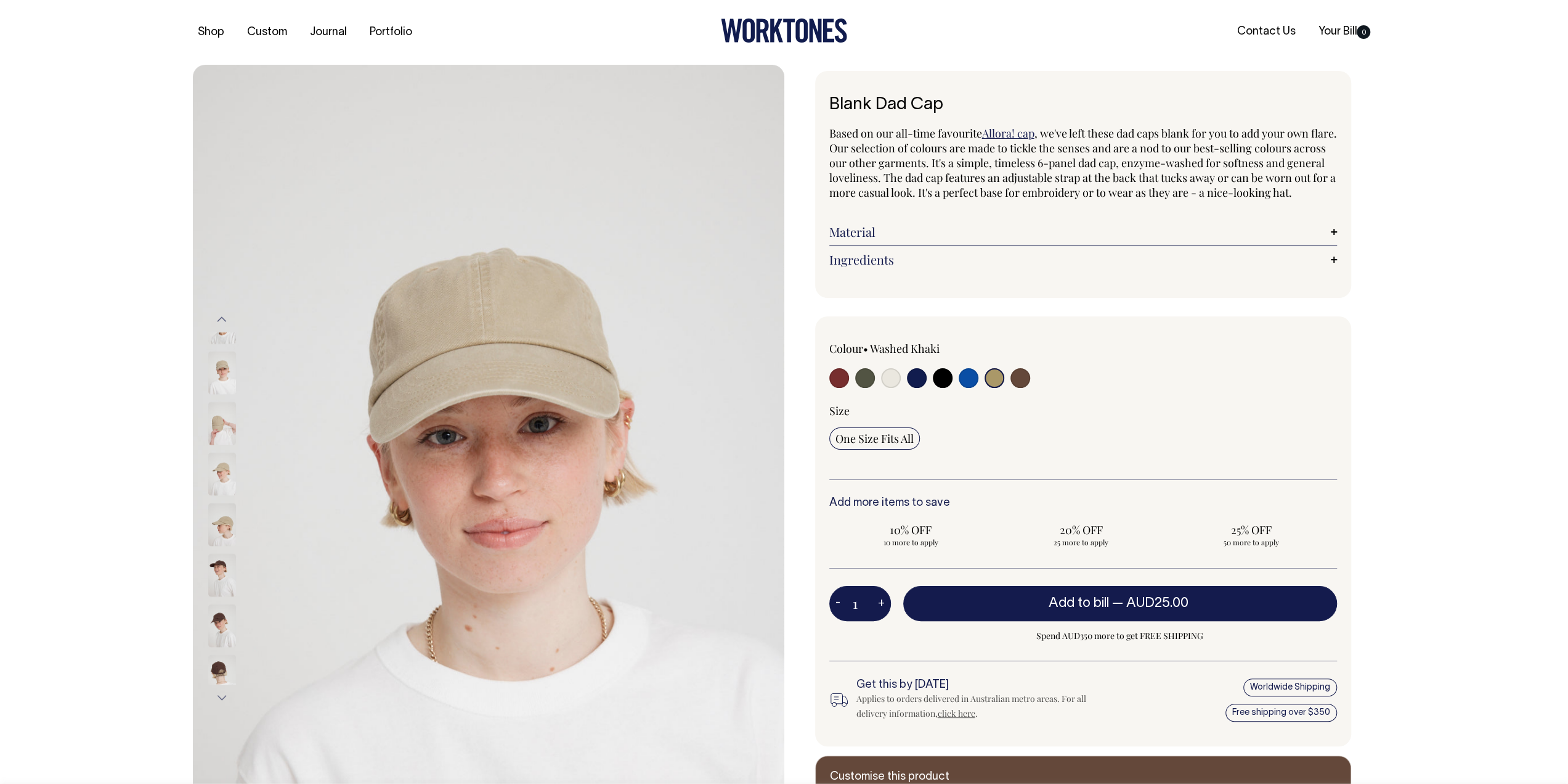
click at [1029, 388] on input "radio" at bounding box center [1020, 378] width 20 height 20
radio input "true"
select select "Espresso"
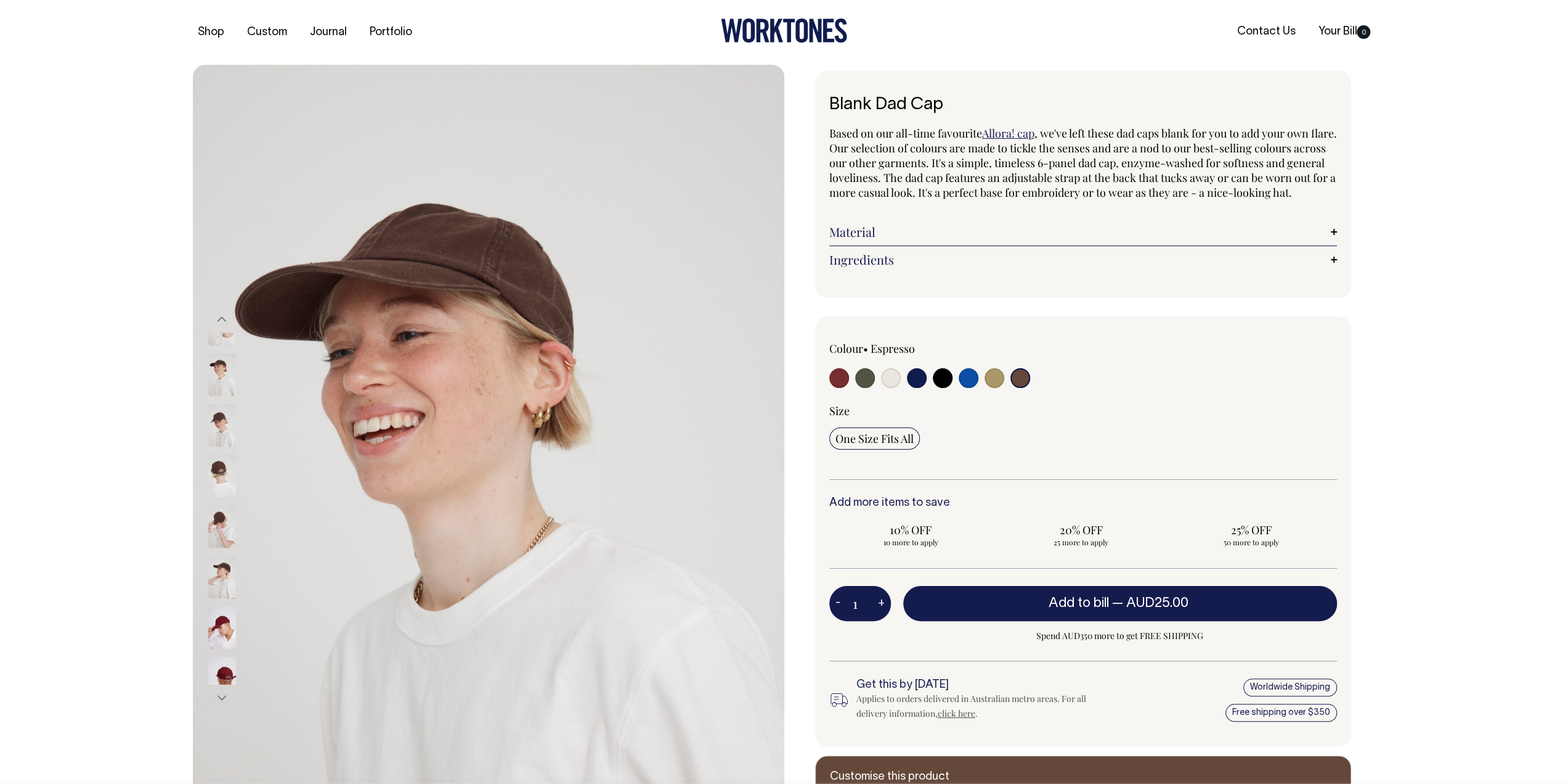
click at [953, 391] on div at bounding box center [931, 380] width 203 height 23
click at [901, 391] on div at bounding box center [931, 380] width 203 height 23
click at [891, 388] on input "radio" at bounding box center [891, 378] width 20 height 20
radio input "true"
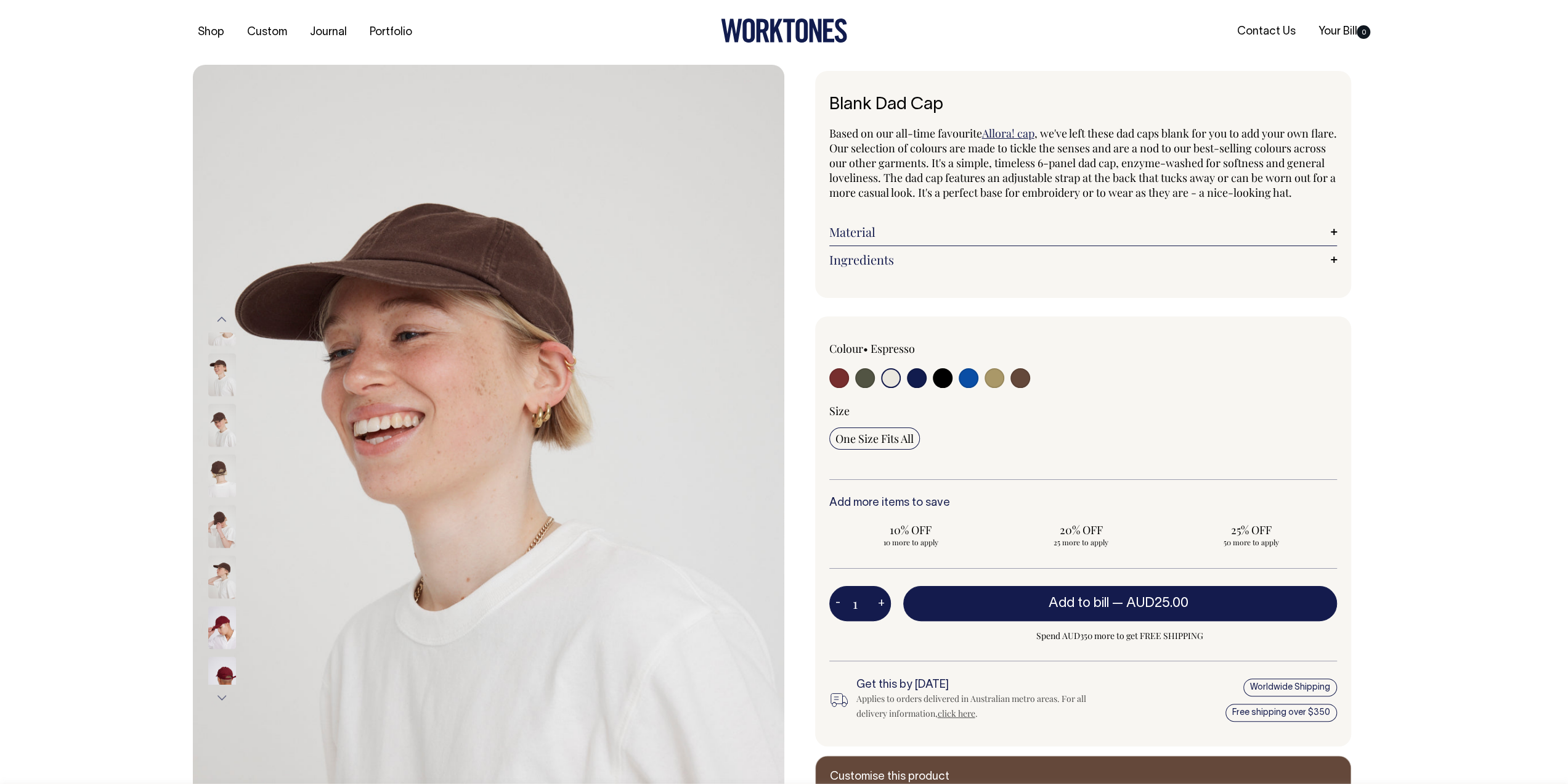
select select "Natural"
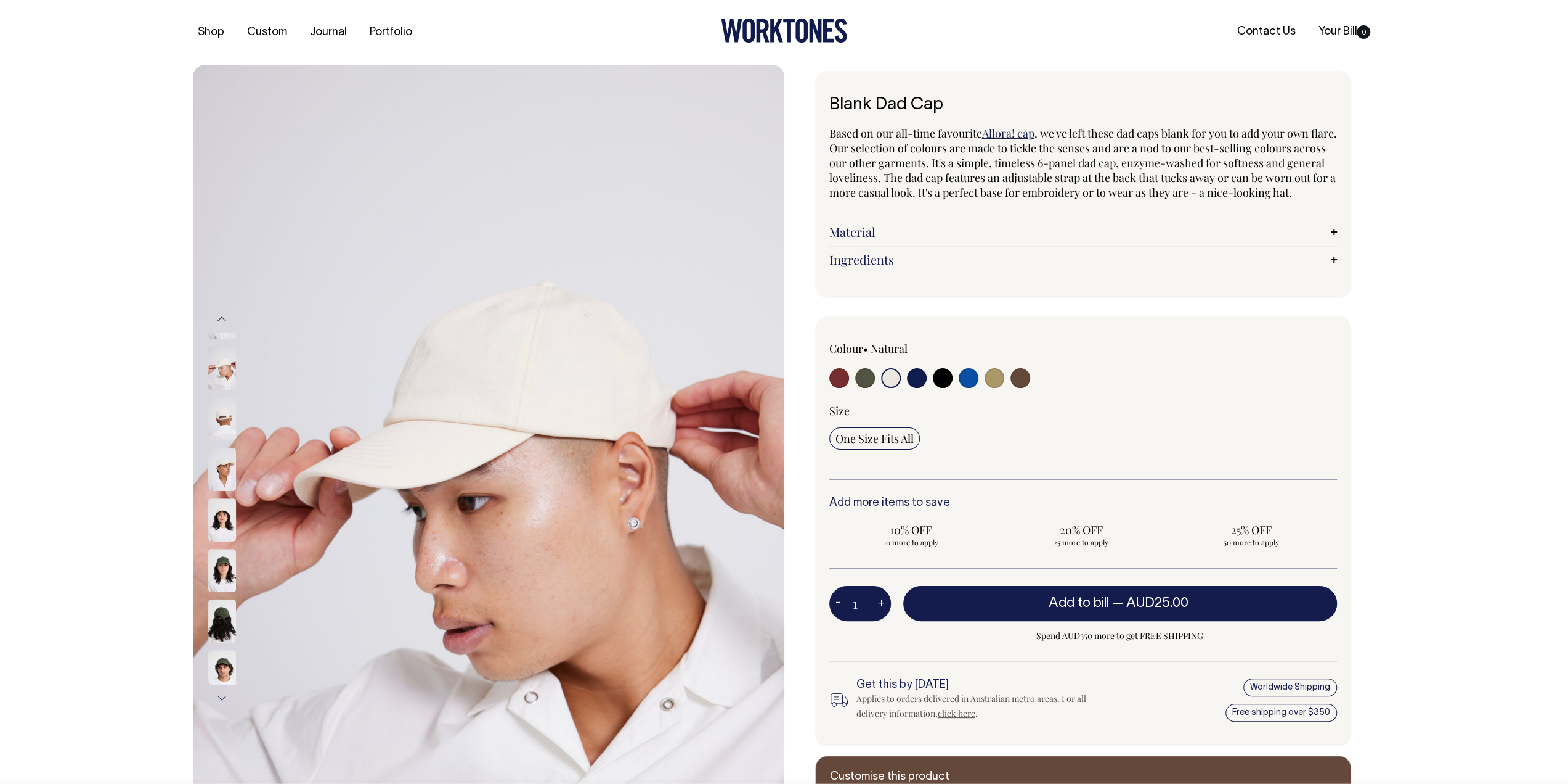
click at [945, 388] on input "radio" at bounding box center [943, 378] width 20 height 20
radio input "true"
select select "Black"
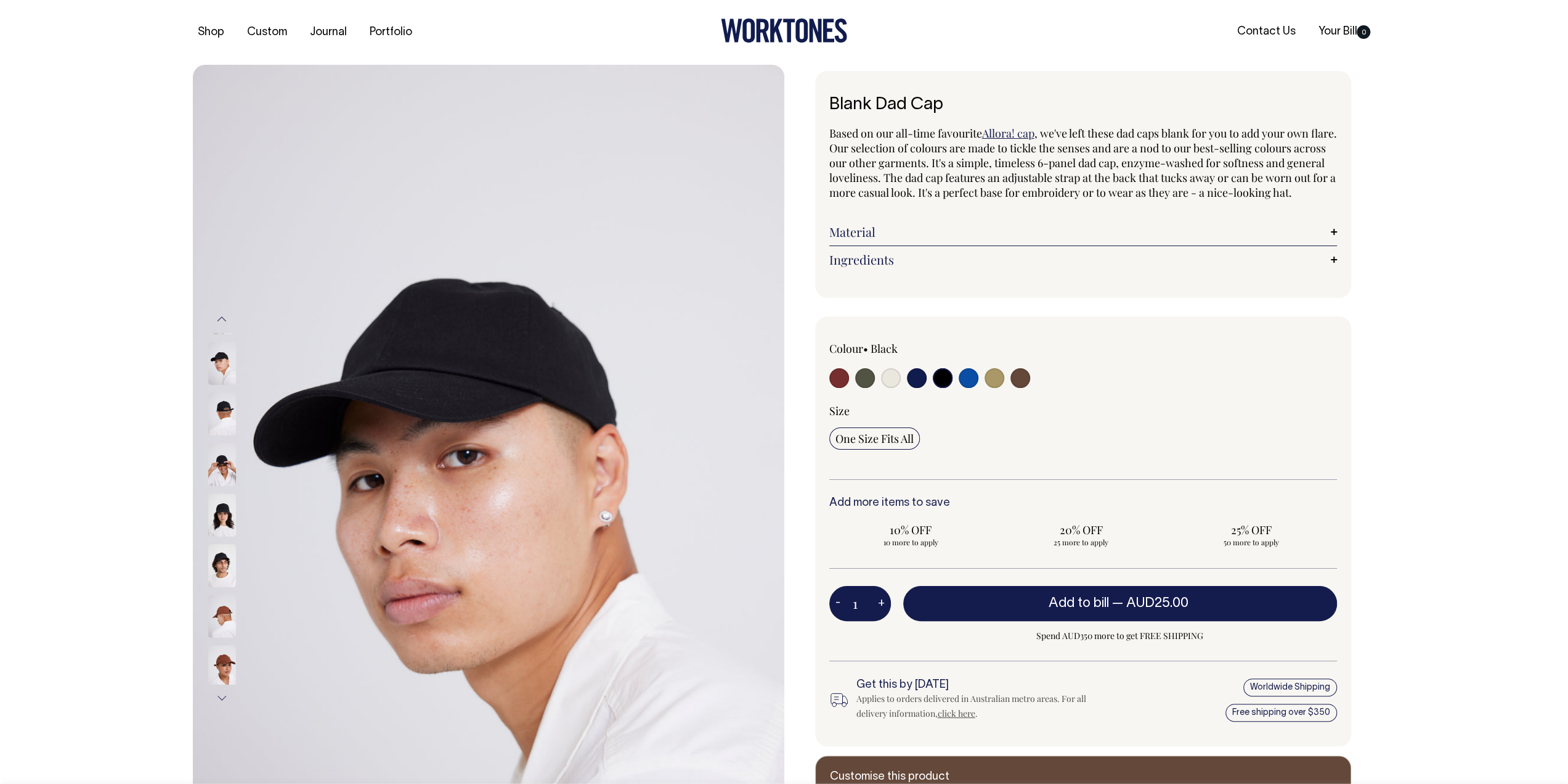
click at [1021, 388] on input "radio" at bounding box center [1020, 378] width 20 height 20
radio input "true"
select select "Espresso"
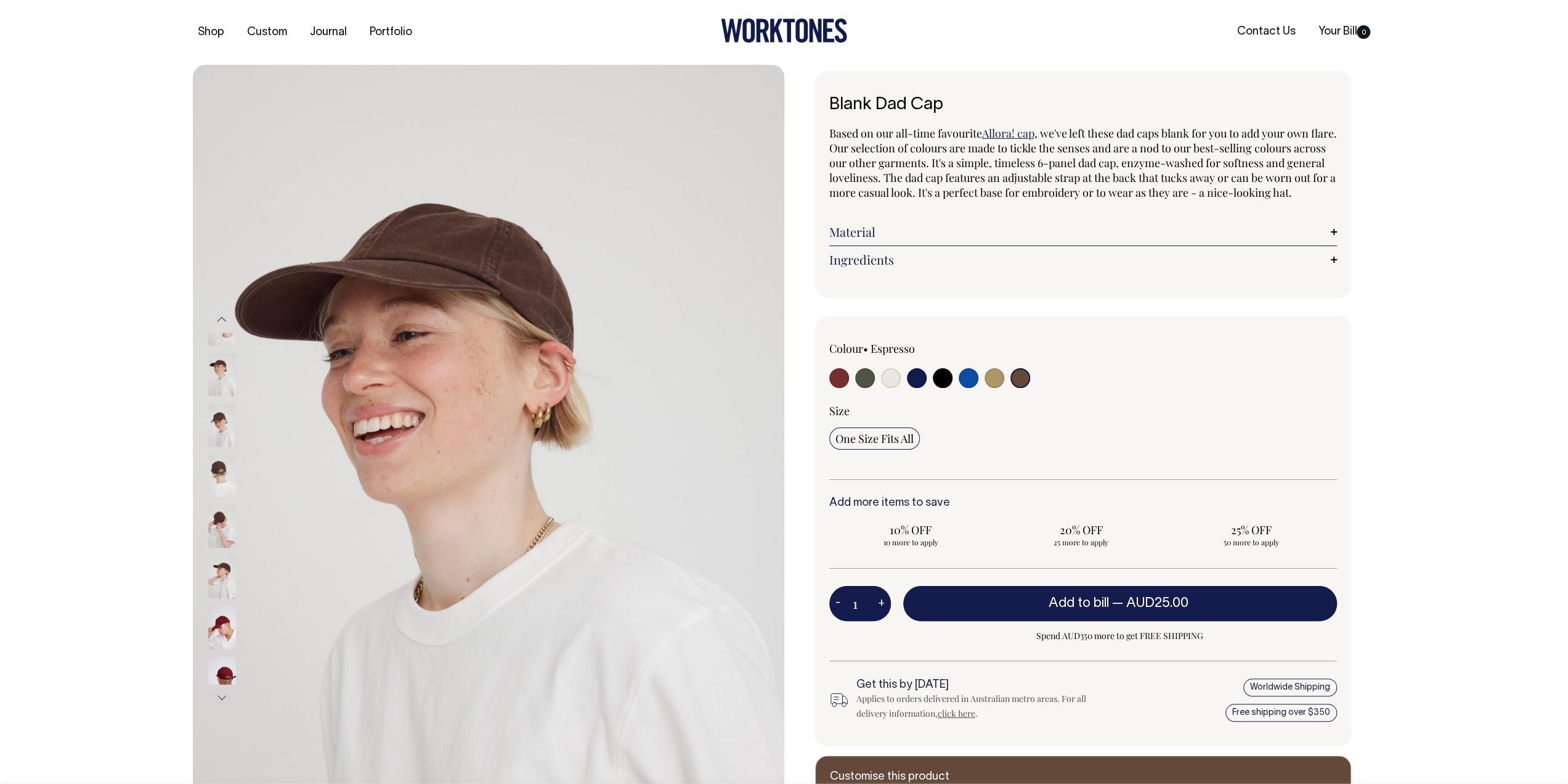
click at [228, 565] on img at bounding box center [222, 576] width 27 height 43
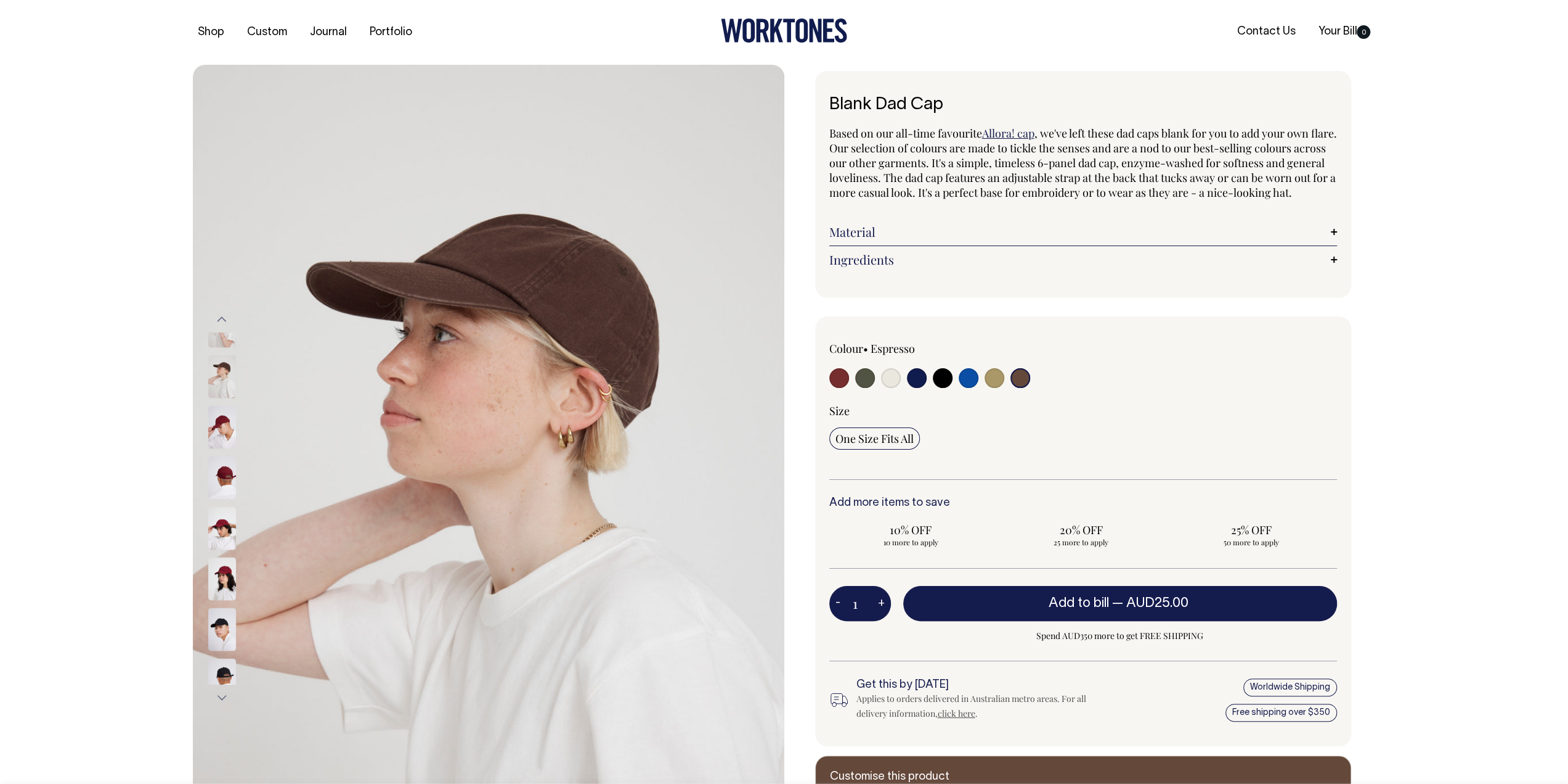
click at [222, 503] on div at bounding box center [238, 477] width 62 height 51
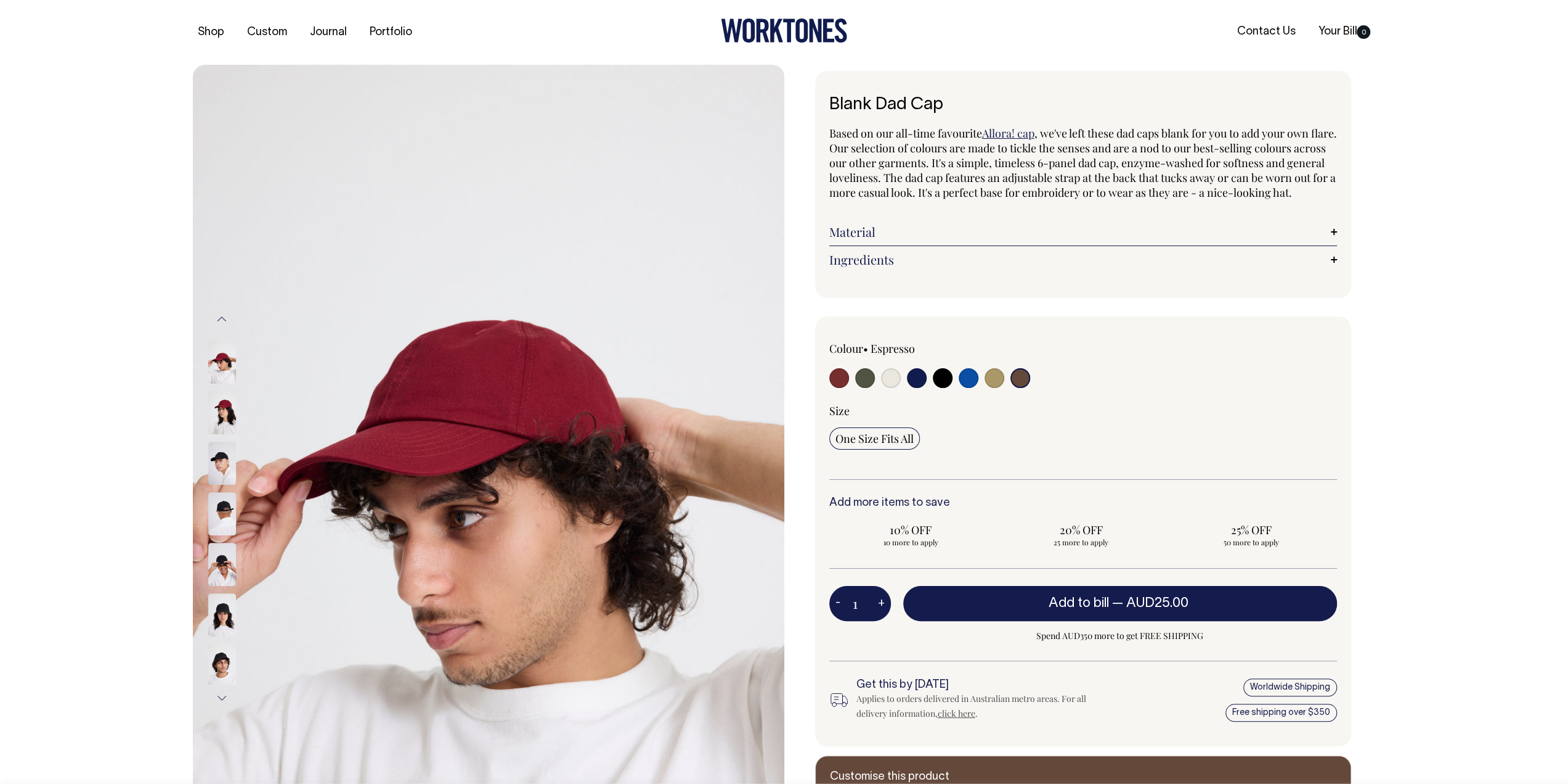
click at [223, 471] on img at bounding box center [222, 463] width 27 height 43
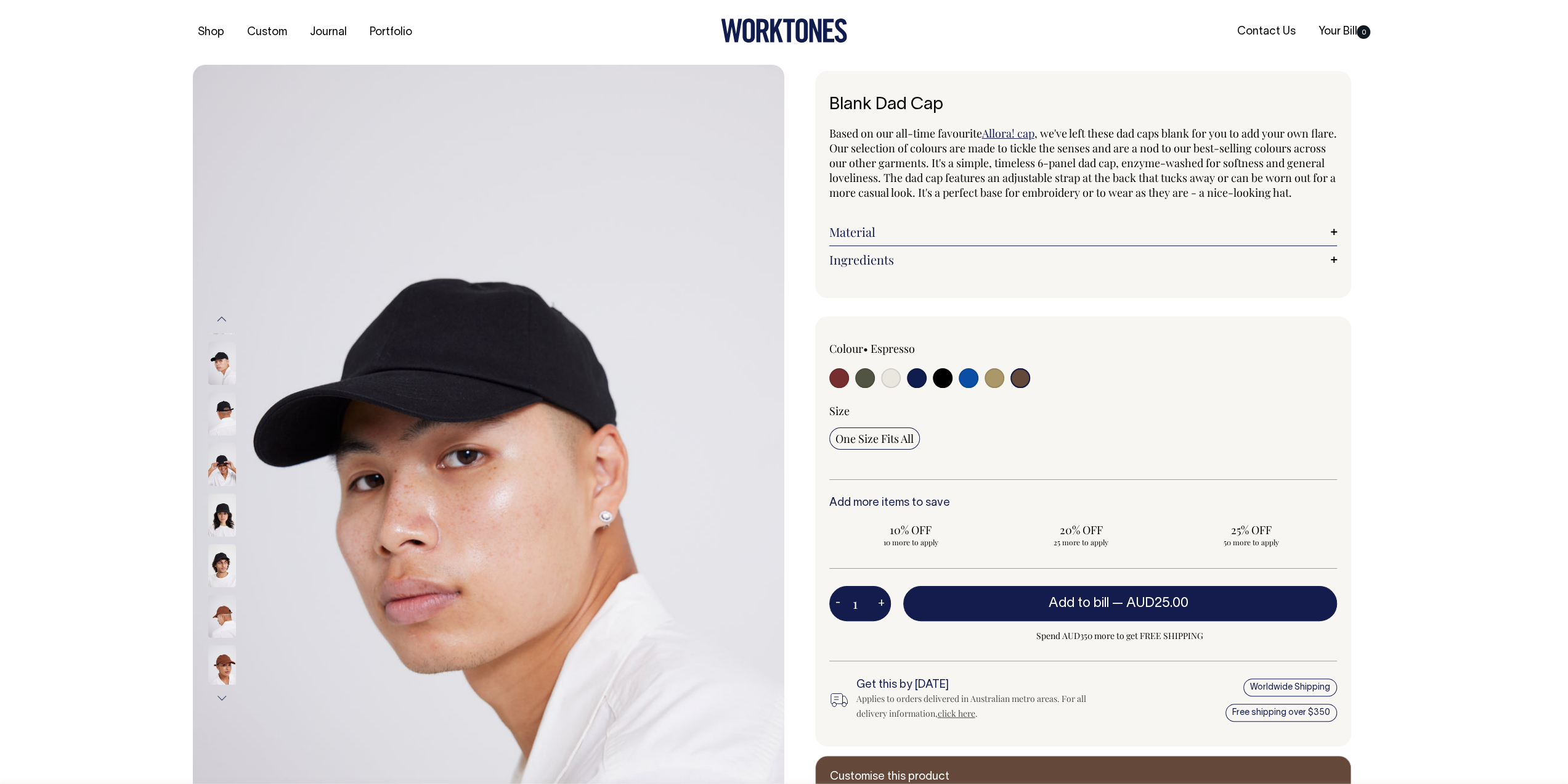
click at [211, 435] on img at bounding box center [222, 413] width 27 height 43
click at [211, 517] on img at bounding box center [222, 514] width 27 height 43
click at [217, 564] on img at bounding box center [222, 565] width 27 height 43
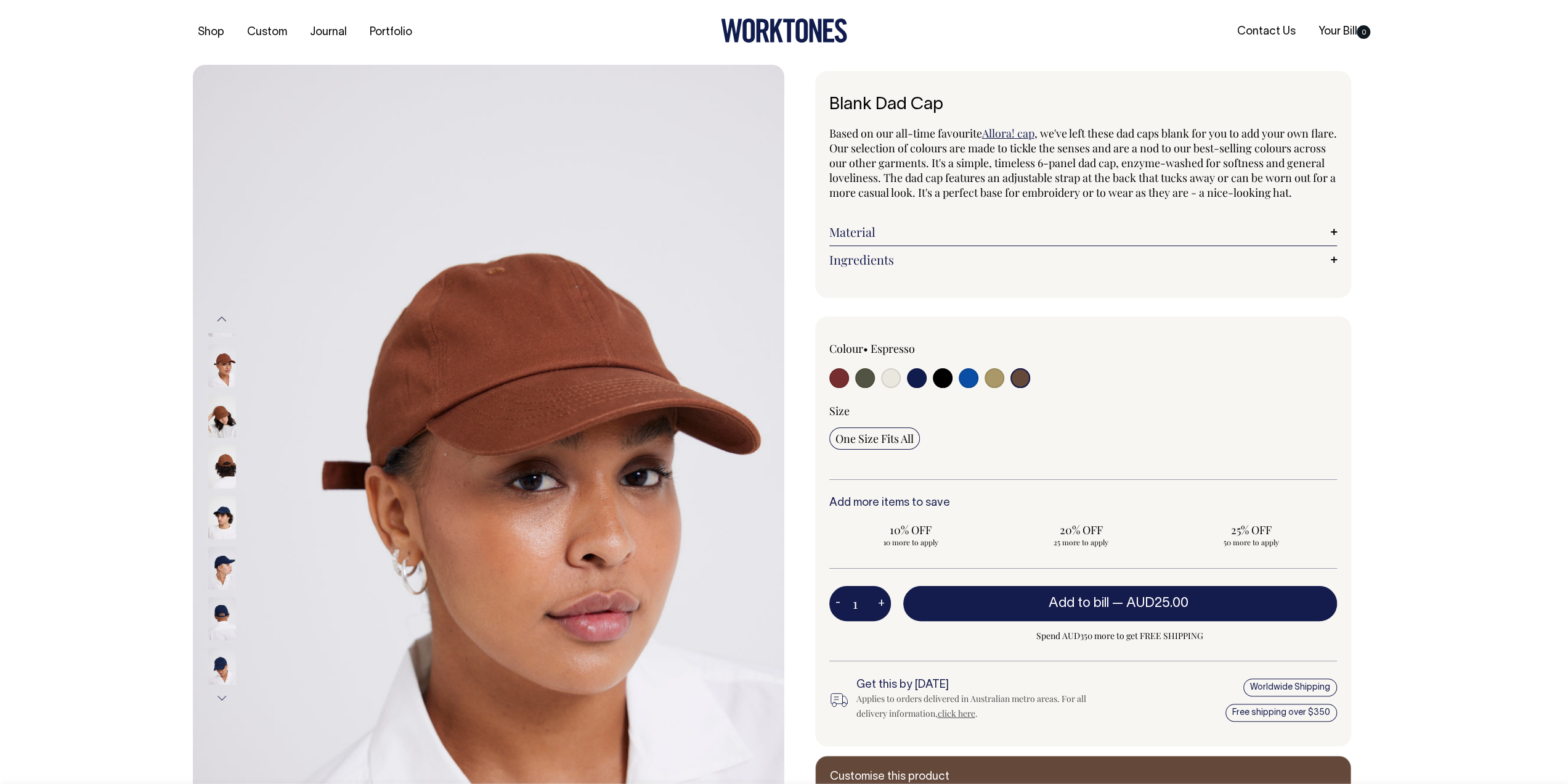
click at [224, 519] on img at bounding box center [222, 517] width 27 height 43
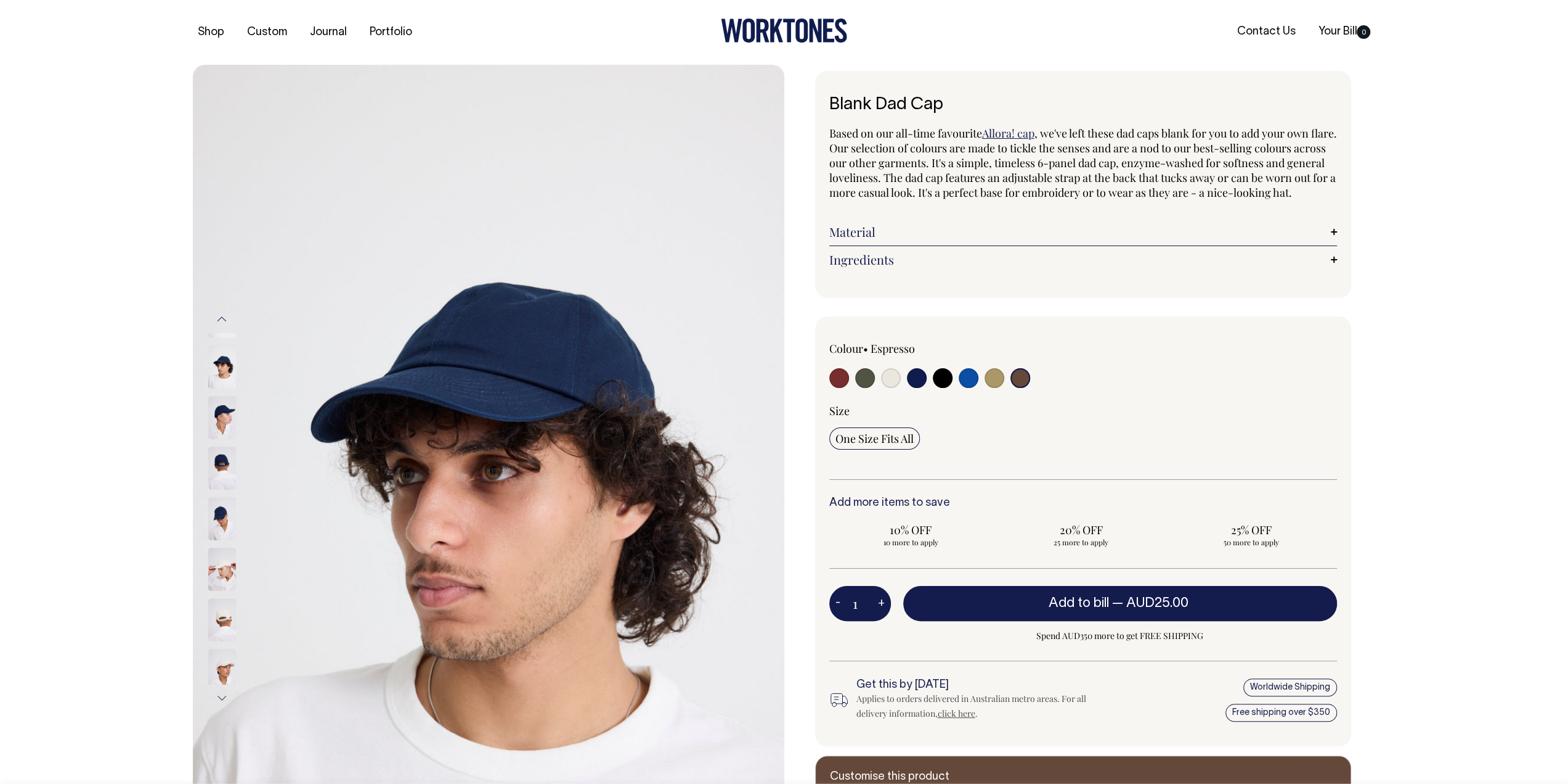
drag, startPoint x: 1026, startPoint y: 389, endPoint x: 1034, endPoint y: 396, distance: 10.6
click at [1026, 388] on input "radio" at bounding box center [1020, 378] width 20 height 20
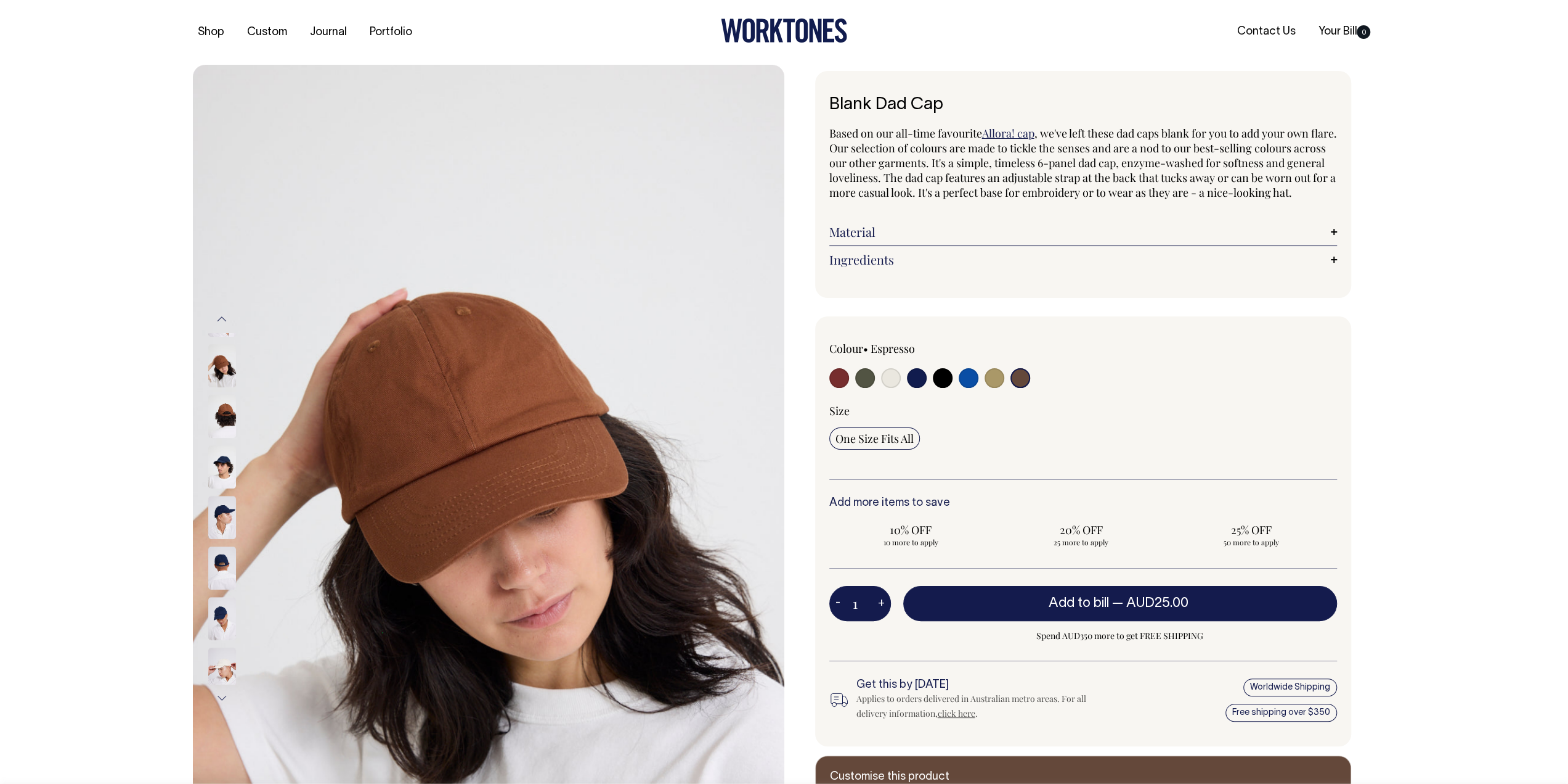
click at [1022, 388] on input "radio" at bounding box center [1020, 378] width 20 height 20
click at [995, 388] on input "radio" at bounding box center [995, 378] width 20 height 20
radio input "true"
select select "Washed Khaki"
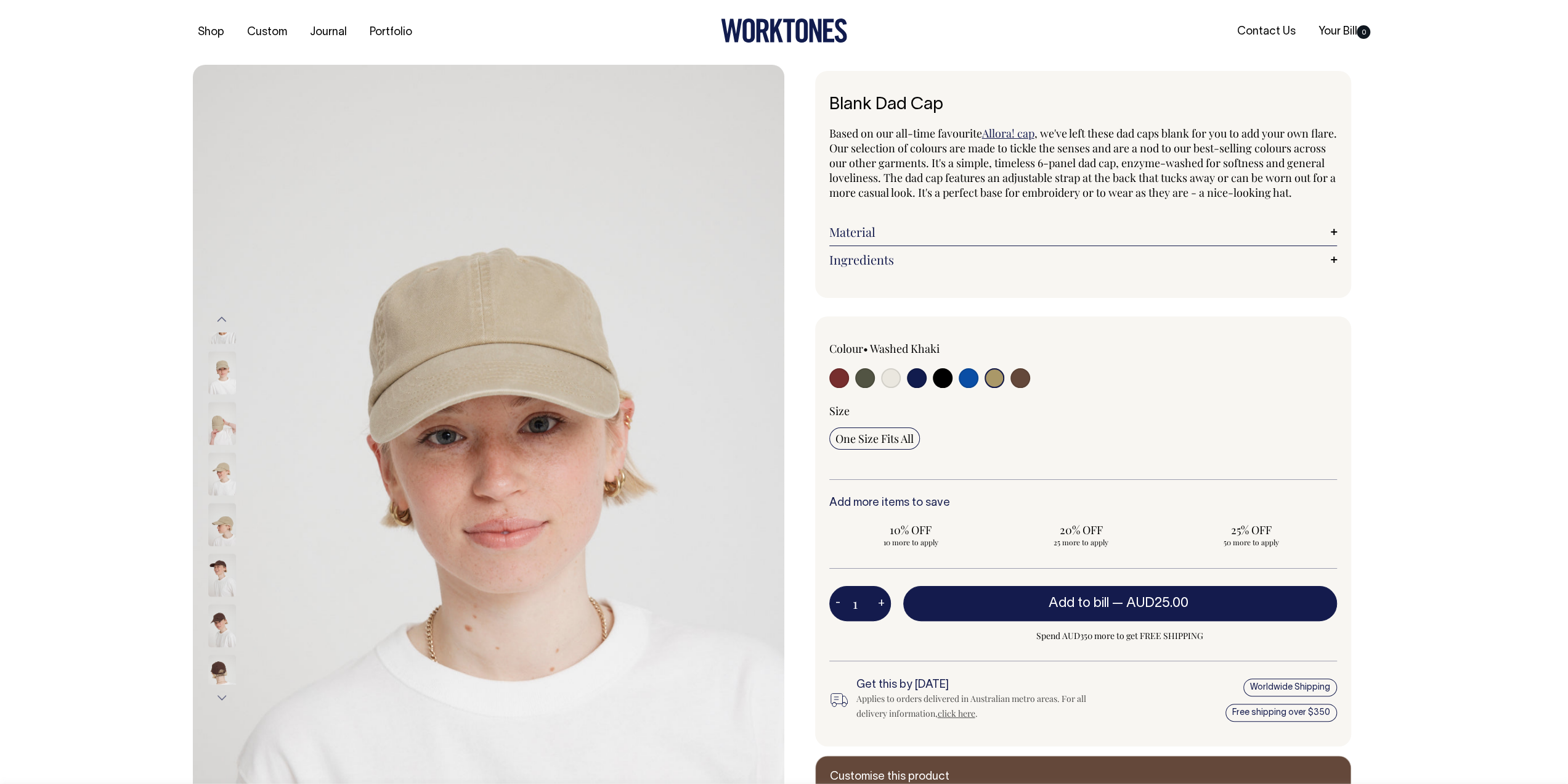
click at [1025, 388] on input "radio" at bounding box center [1020, 378] width 20 height 20
radio input "true"
select select "Espresso"
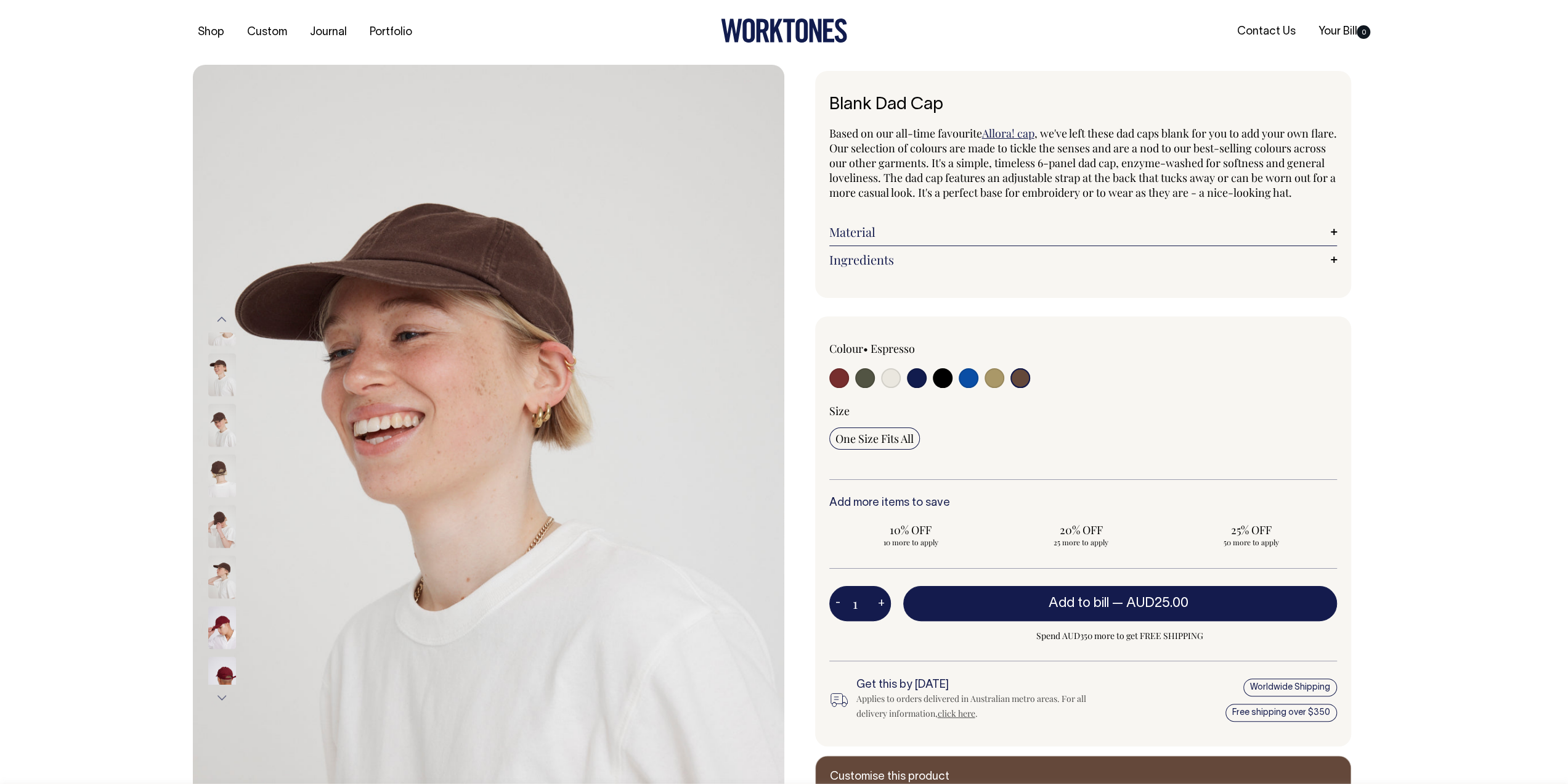
click at [231, 408] on img at bounding box center [222, 425] width 27 height 43
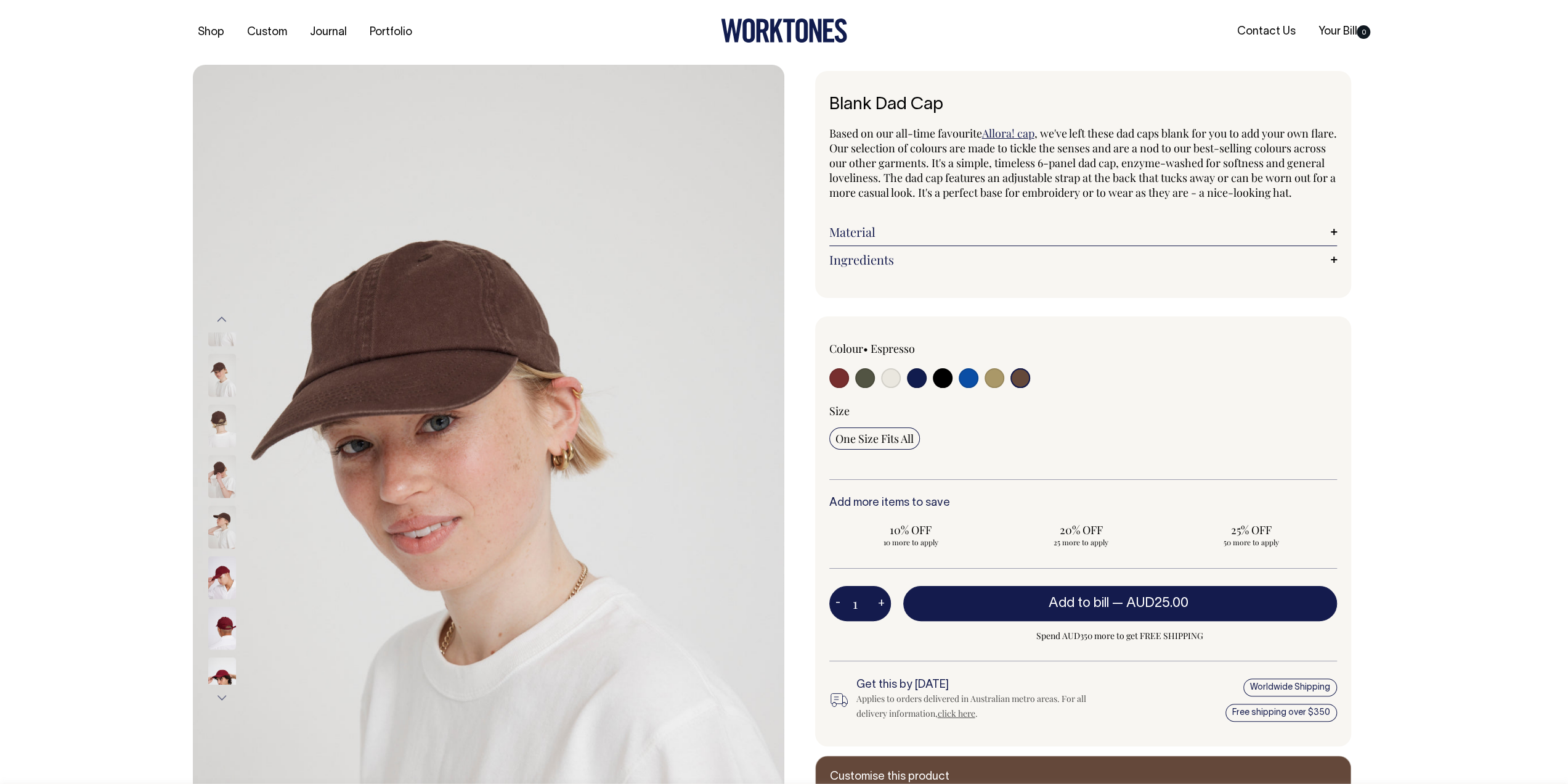
click at [897, 381] on label at bounding box center [891, 380] width 20 height 23
click at [897, 381] on input "radio" at bounding box center [891, 378] width 20 height 20
radio input "true"
select select "Natural"
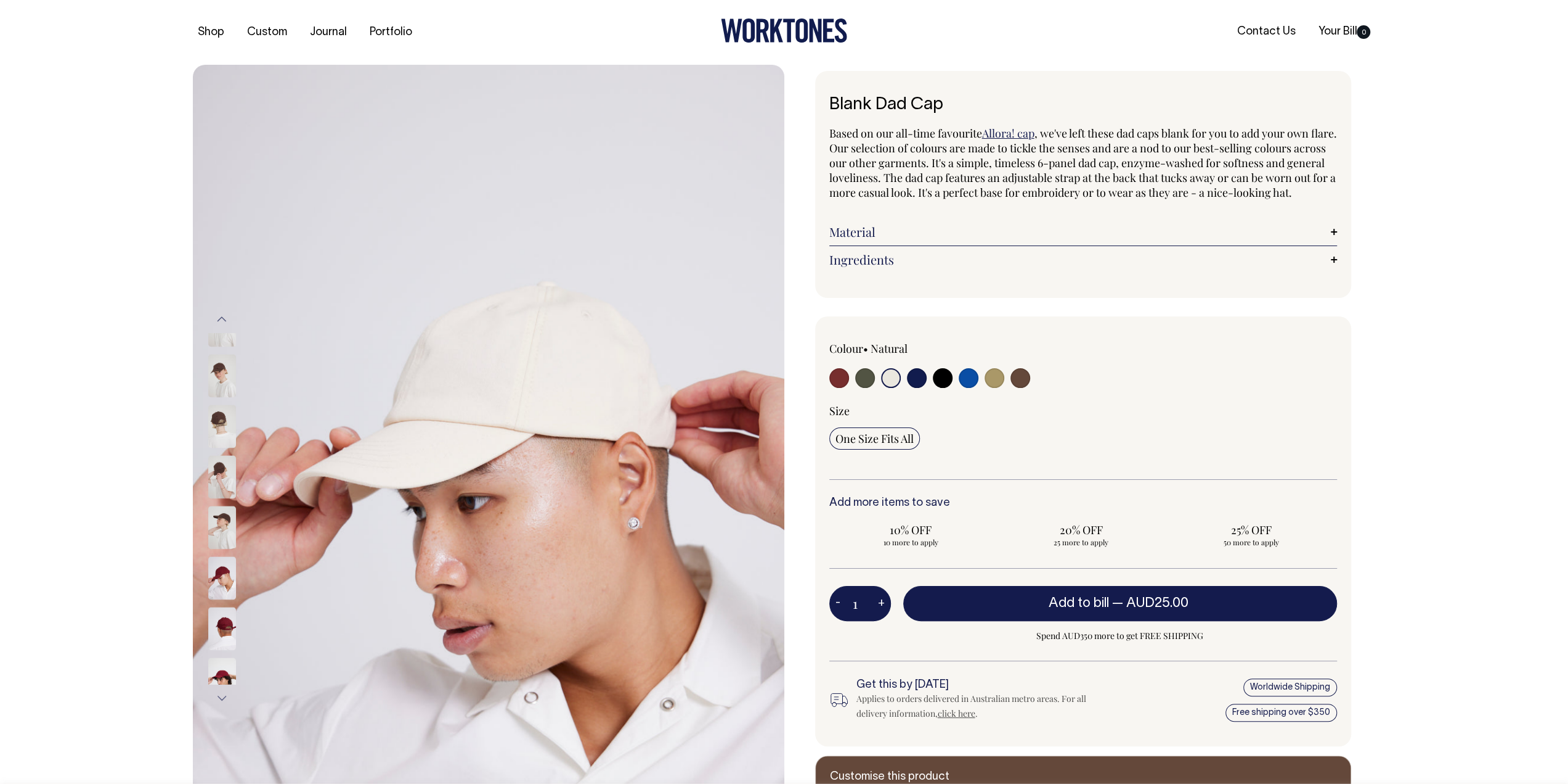
click at [899, 388] on input "radio" at bounding box center [891, 378] width 20 height 20
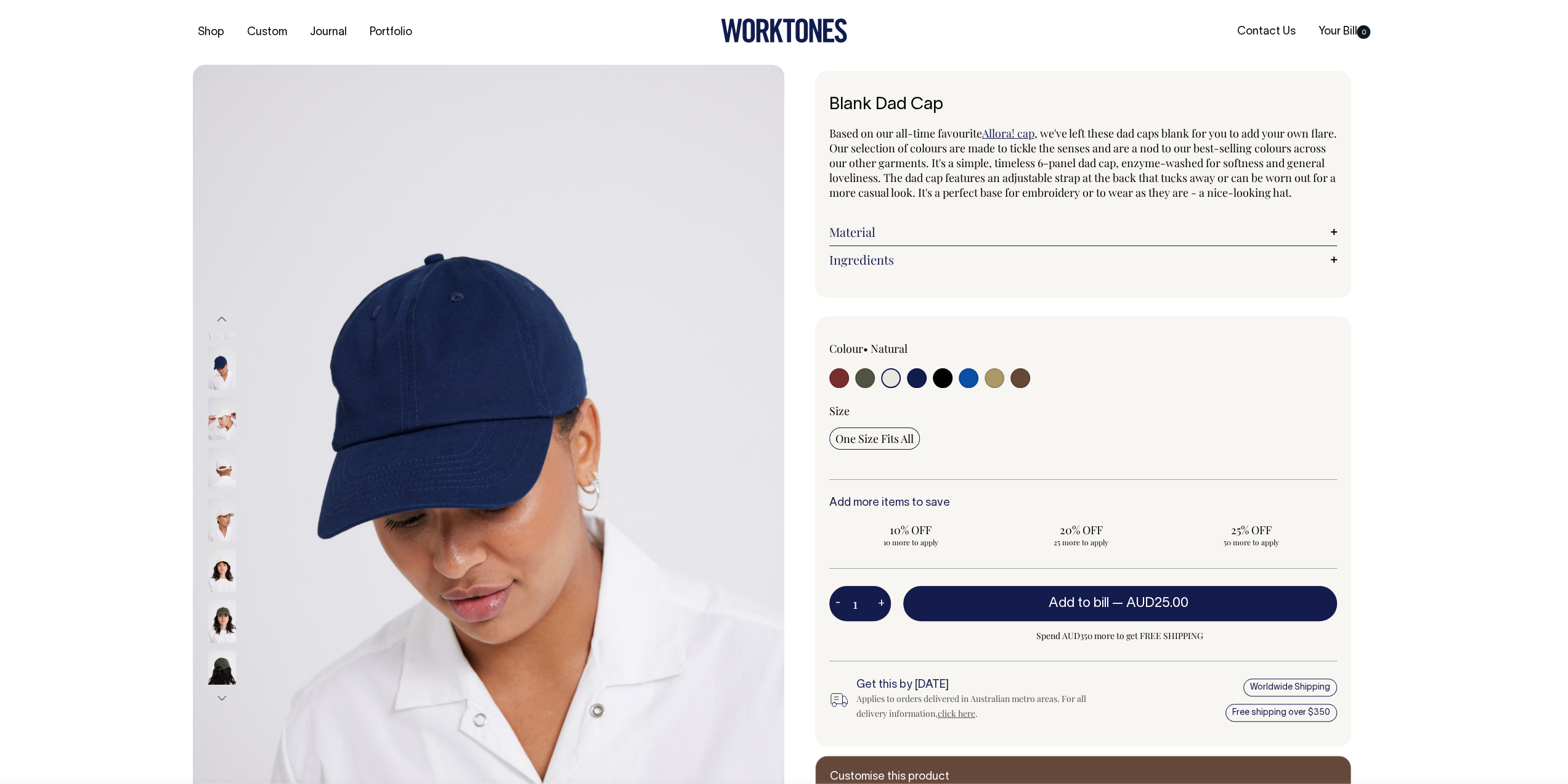
drag, startPoint x: 227, startPoint y: 457, endPoint x: 223, endPoint y: 474, distance: 17.5
click at [225, 458] on img at bounding box center [222, 469] width 27 height 43
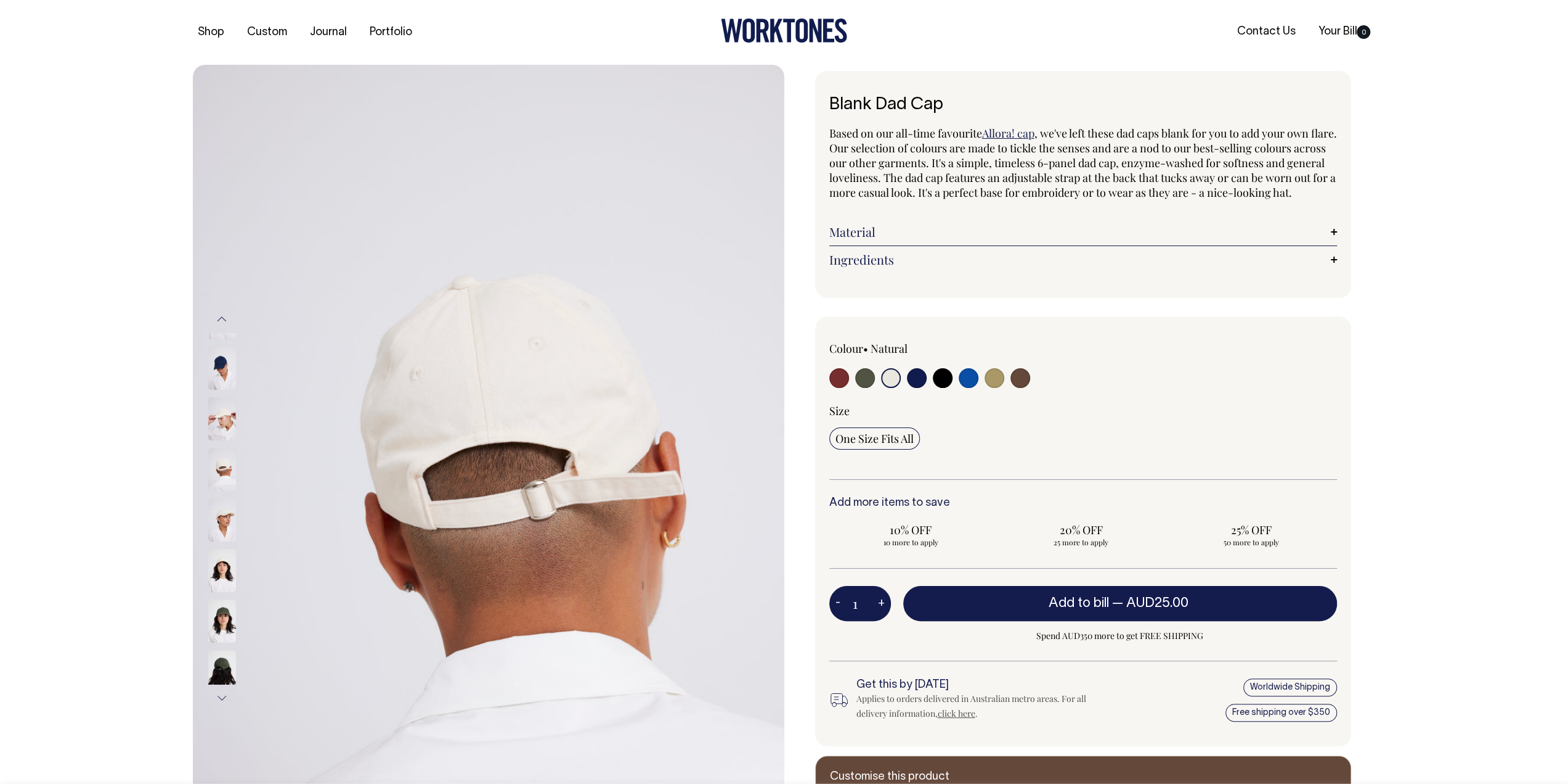
click at [225, 502] on img at bounding box center [222, 520] width 27 height 43
click at [236, 414] on img at bounding box center [222, 419] width 27 height 43
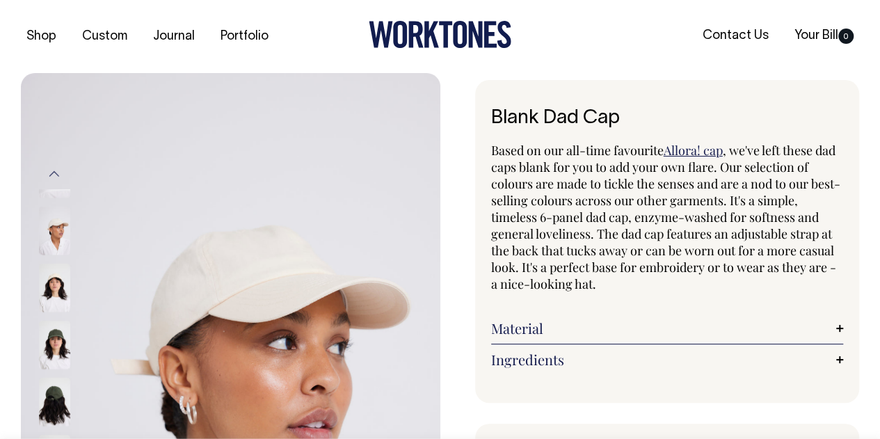
click at [58, 320] on img at bounding box center [54, 344] width 31 height 49
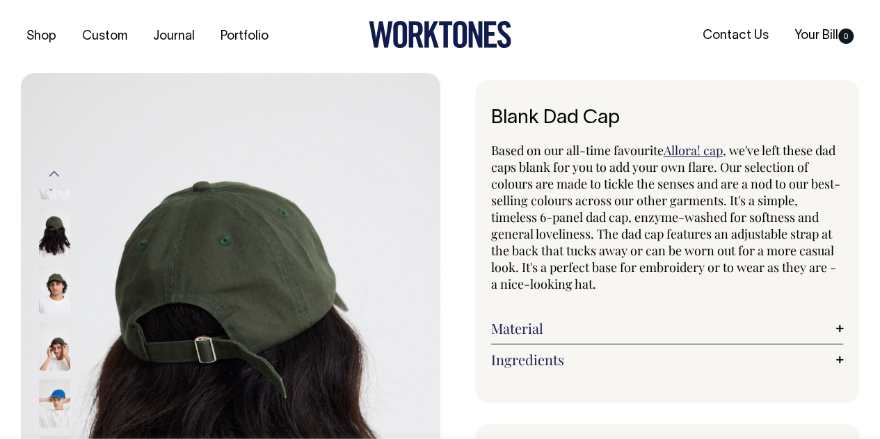
click at [51, 216] on img at bounding box center [54, 231] width 31 height 49
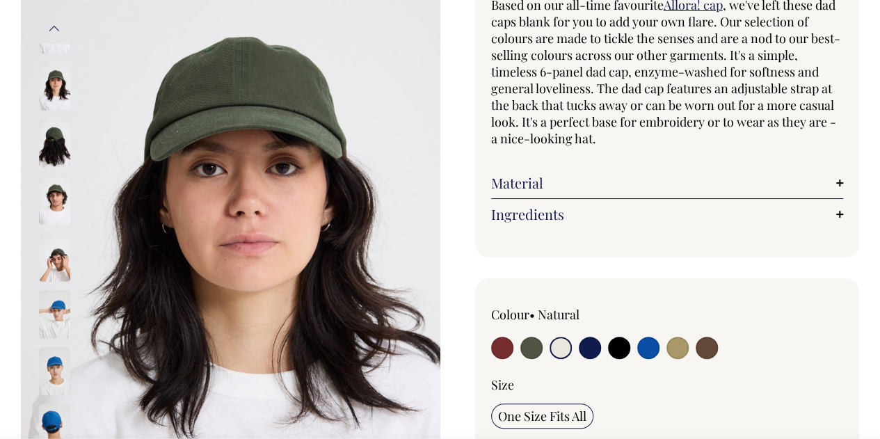
scroll to position [146, 0]
